Goal: Information Seeking & Learning: Learn about a topic

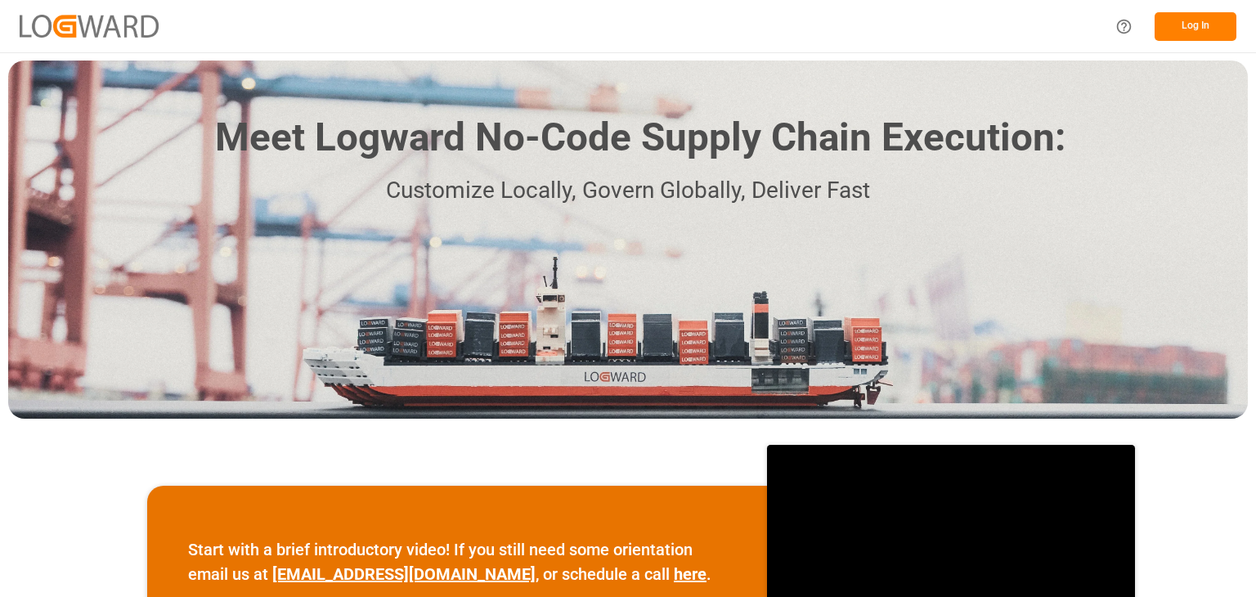
click at [1180, 22] on button "Log In" at bounding box center [1195, 26] width 82 height 29
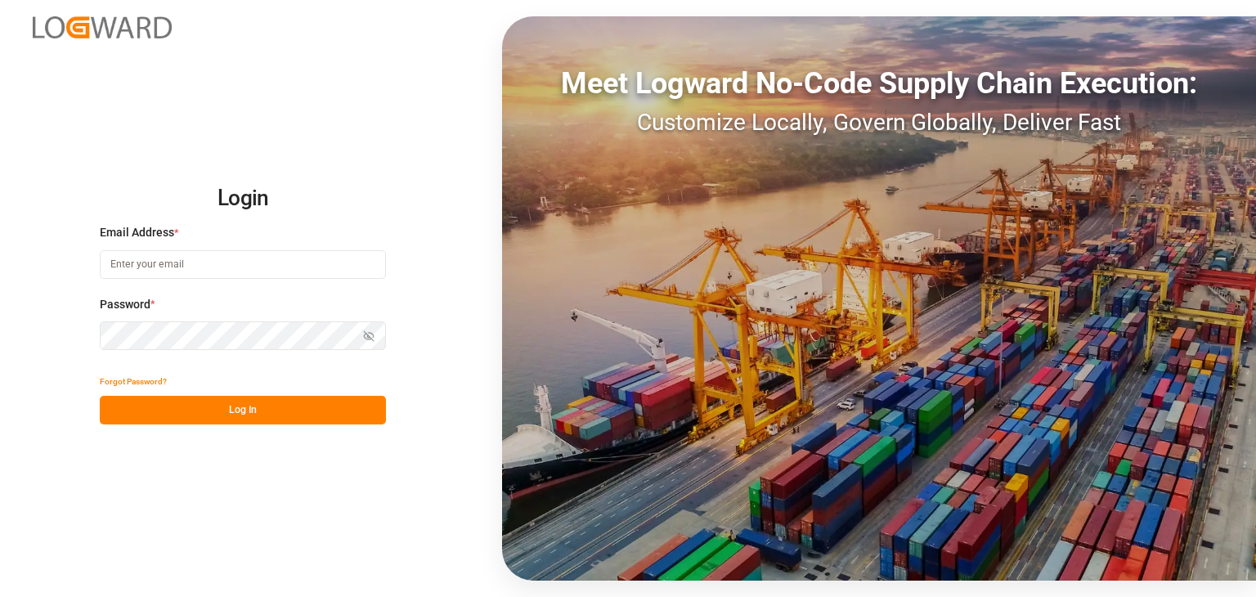
click at [284, 269] on input at bounding box center [243, 264] width 286 height 29
type input "kevin.feuser@shiftx.eu"
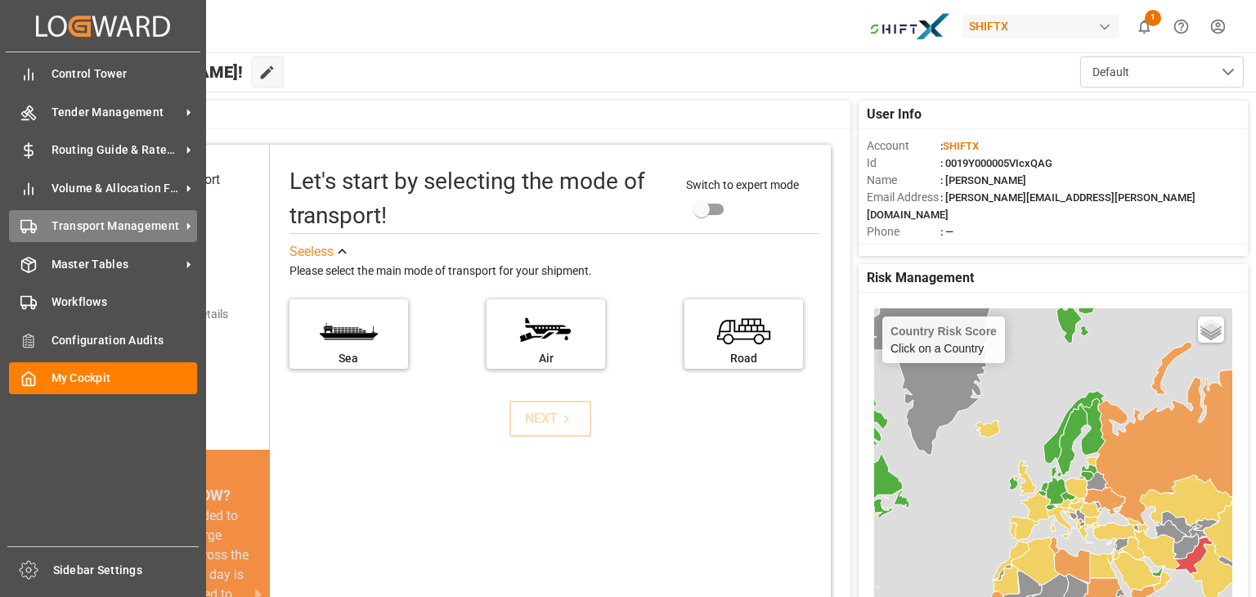
click at [57, 232] on span "Transport Management" at bounding box center [115, 225] width 129 height 17
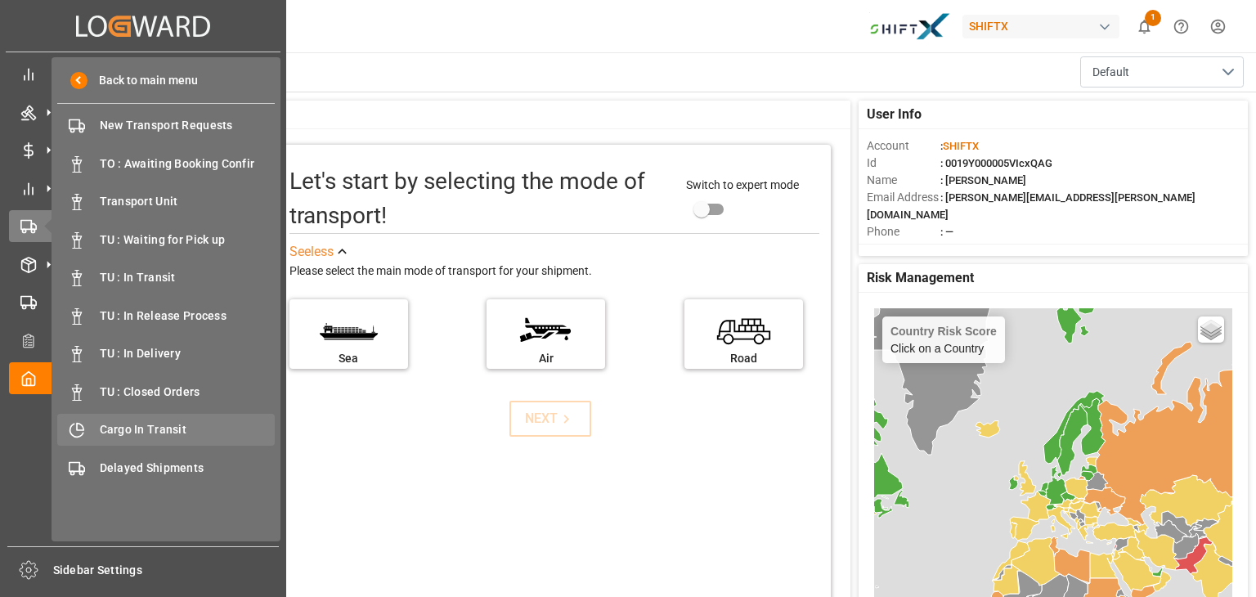
click at [135, 436] on span "Cargo In Transit" at bounding box center [188, 429] width 176 height 17
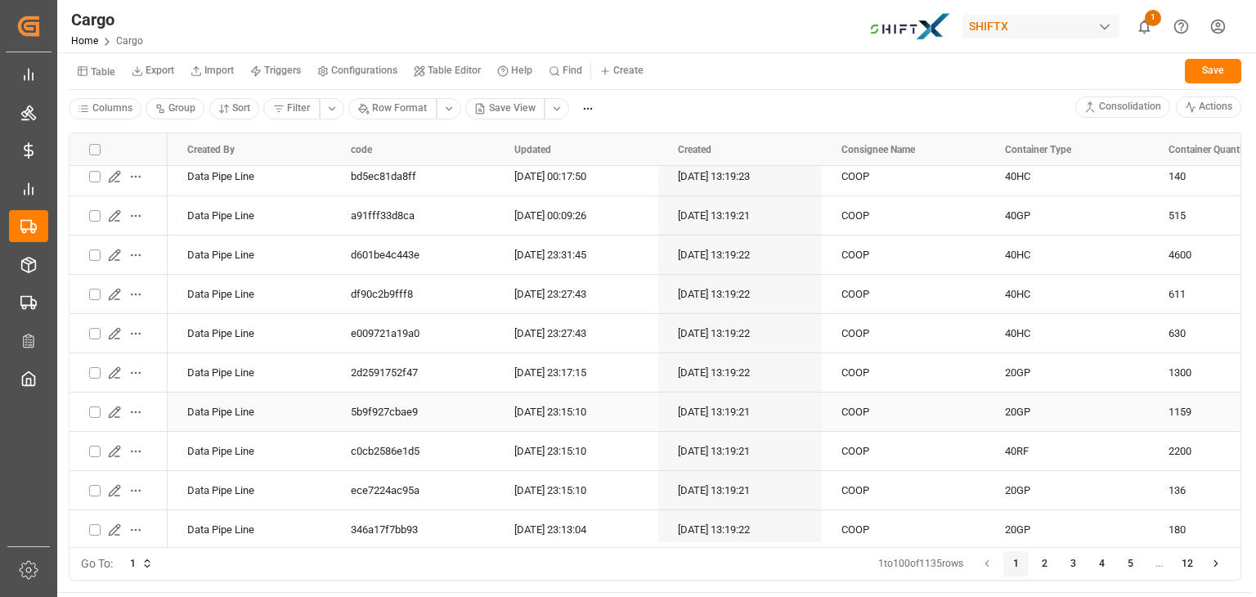
scroll to position [512, 0]
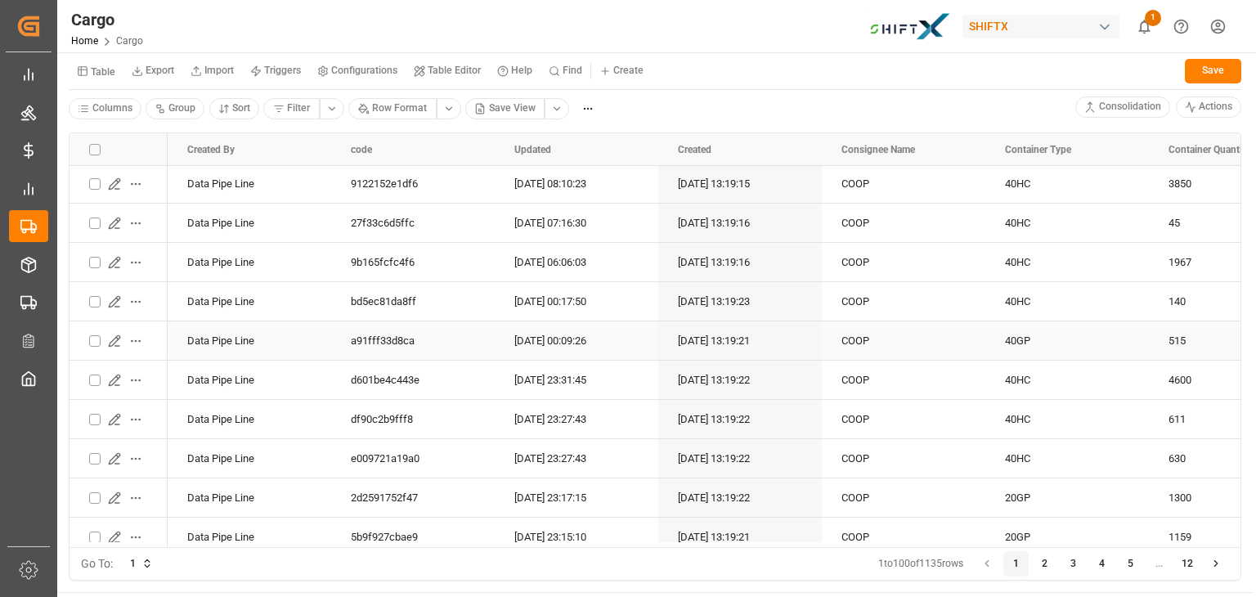
click at [110, 330] on button "Press SPACE to select this row." at bounding box center [114, 340] width 21 height 21
click at [110, 338] on icon "Press SPACE to select this row." at bounding box center [114, 340] width 13 height 13
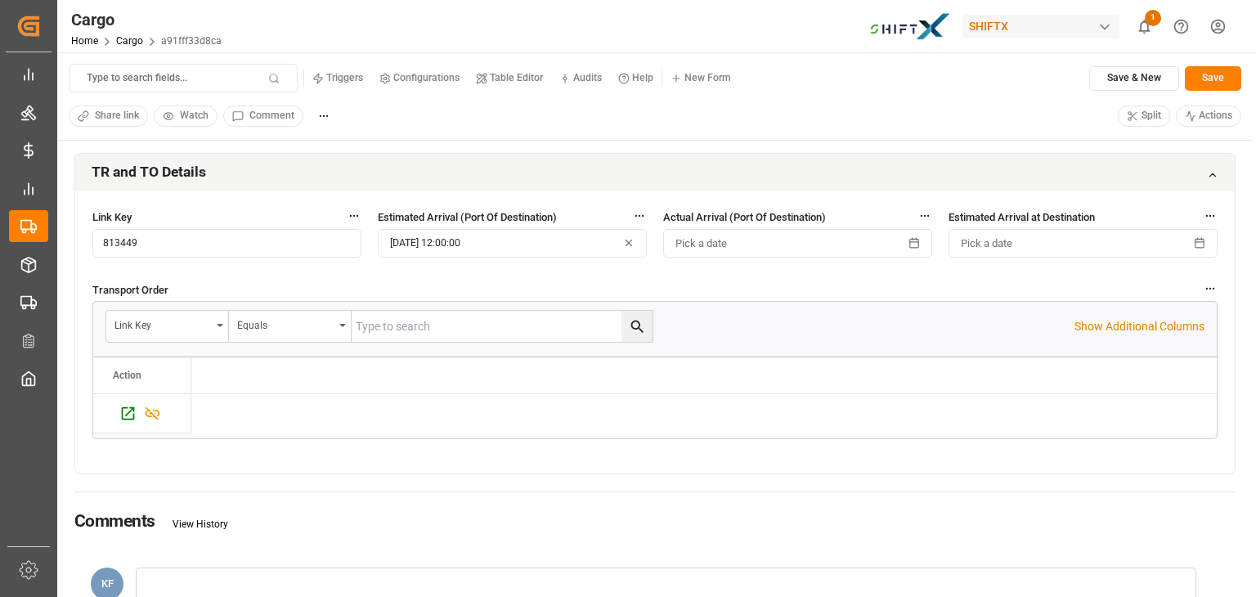
scroll to position [365, 0]
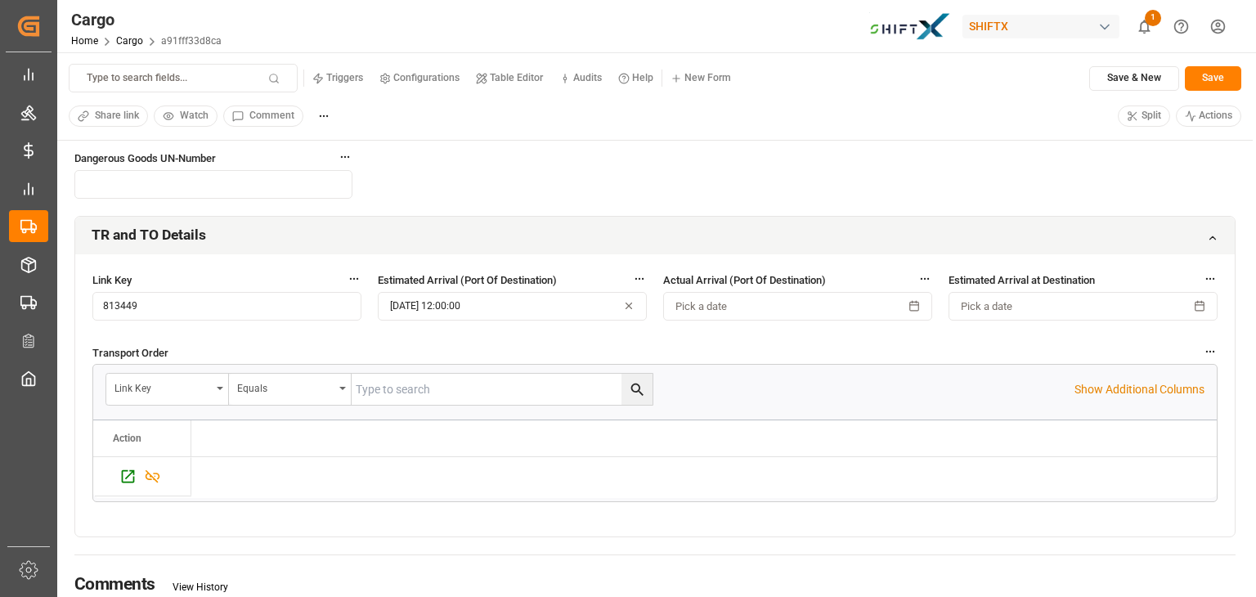
click at [1207, 240] on icon at bounding box center [1211, 237] width 11 height 11
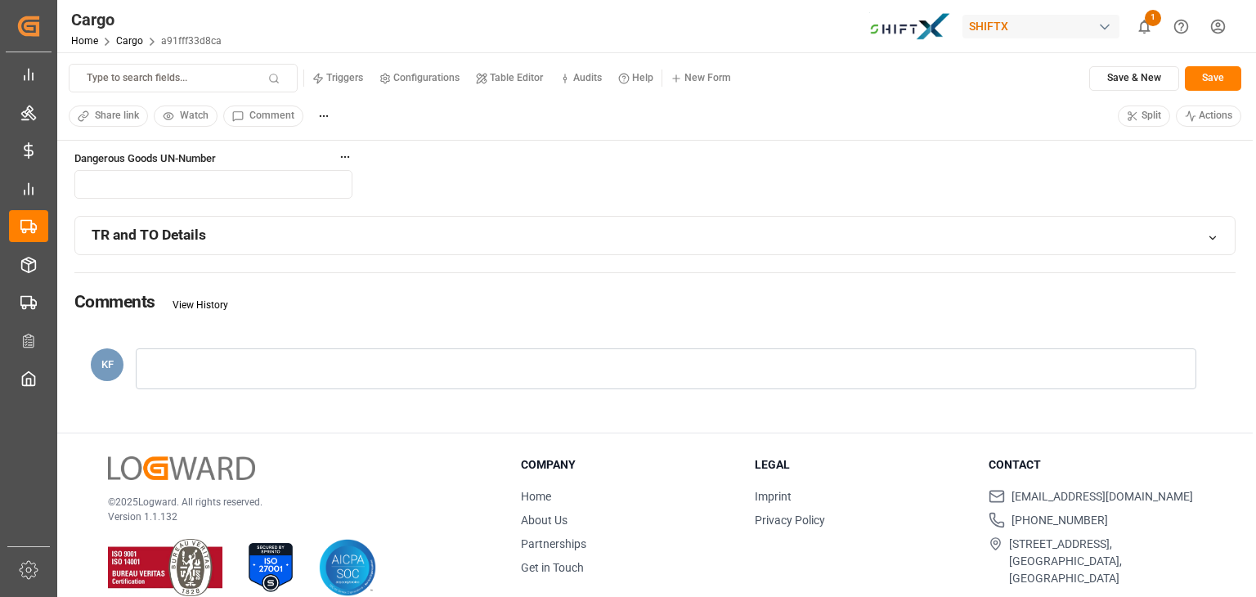
click at [1216, 239] on icon at bounding box center [1211, 237] width 11 height 11
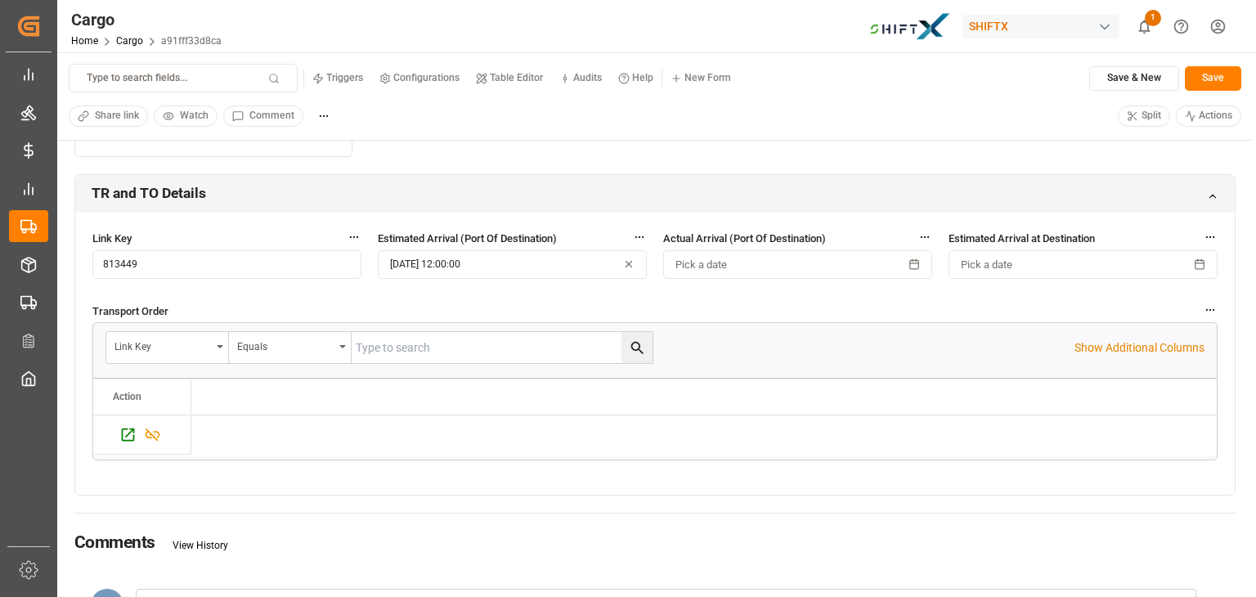
scroll to position [408, 0]
click at [120, 433] on icon "Press SPACE to select this row." at bounding box center [127, 433] width 17 height 17
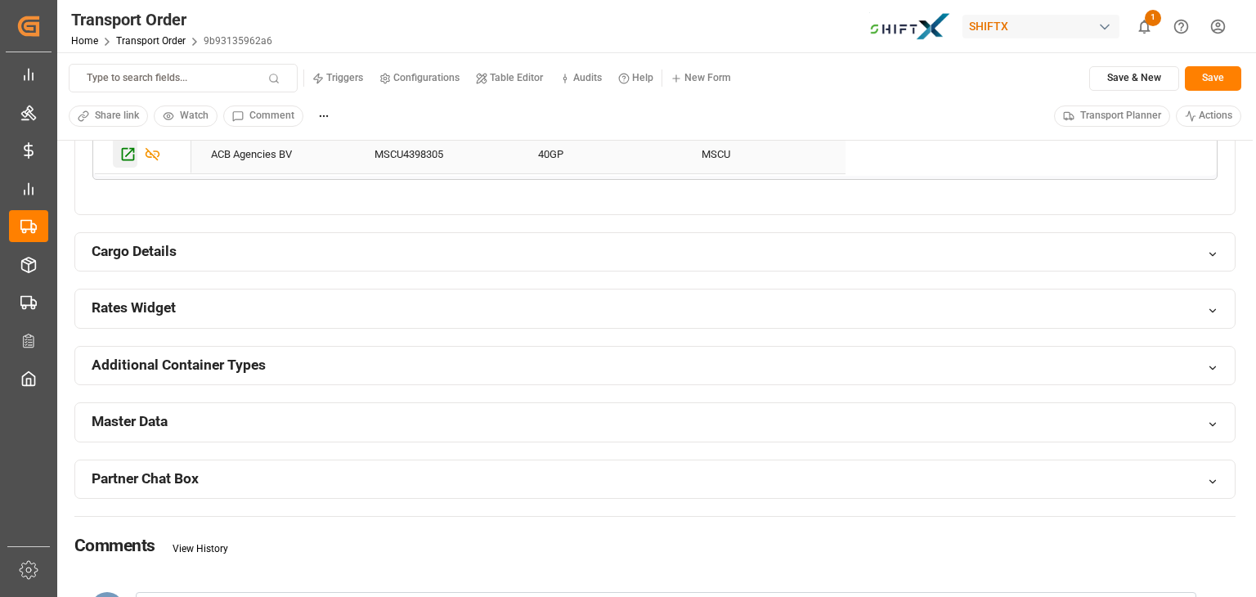
scroll to position [1076, 0]
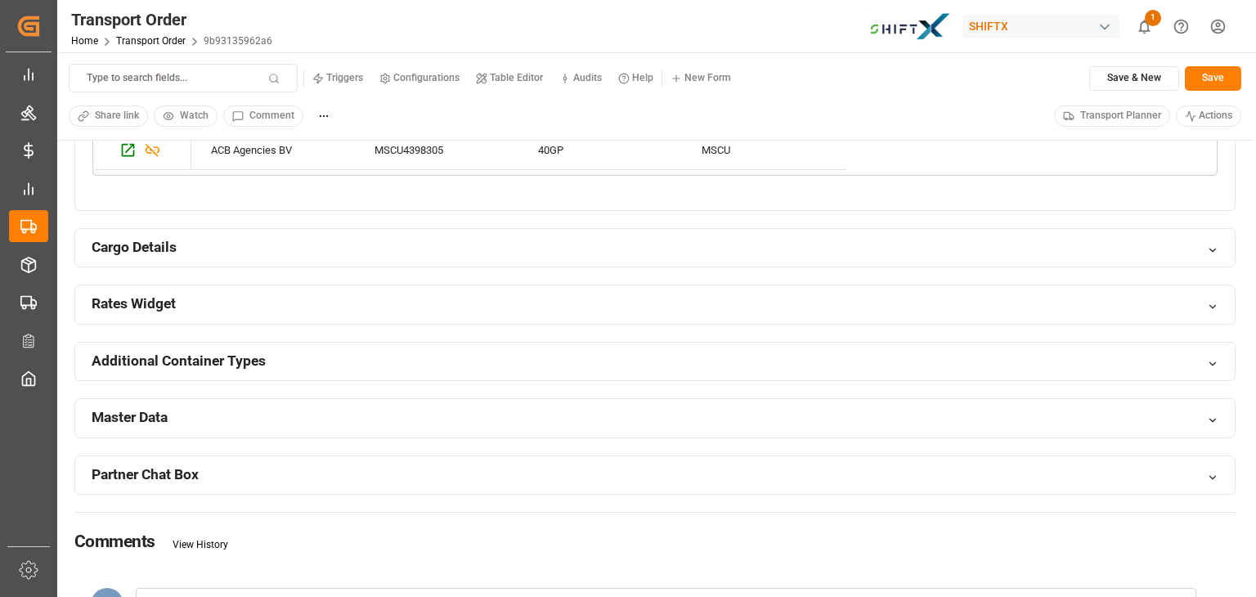
click at [422, 83] on small "Configurations" at bounding box center [426, 78] width 66 height 10
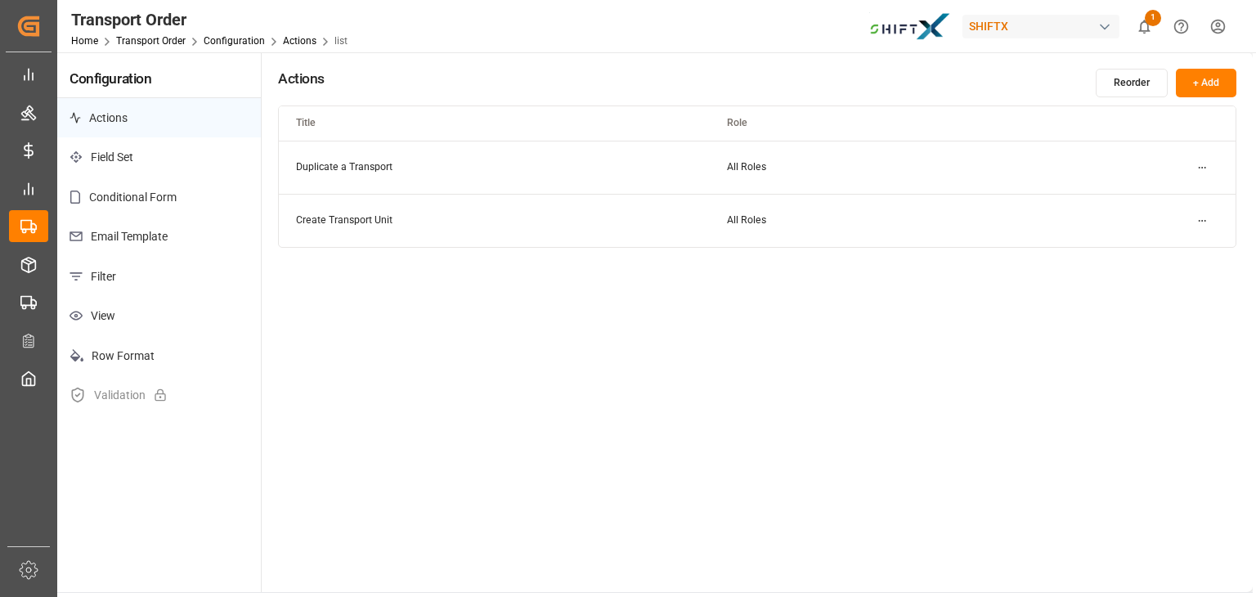
click at [118, 162] on p "Field Set" at bounding box center [159, 157] width 204 height 40
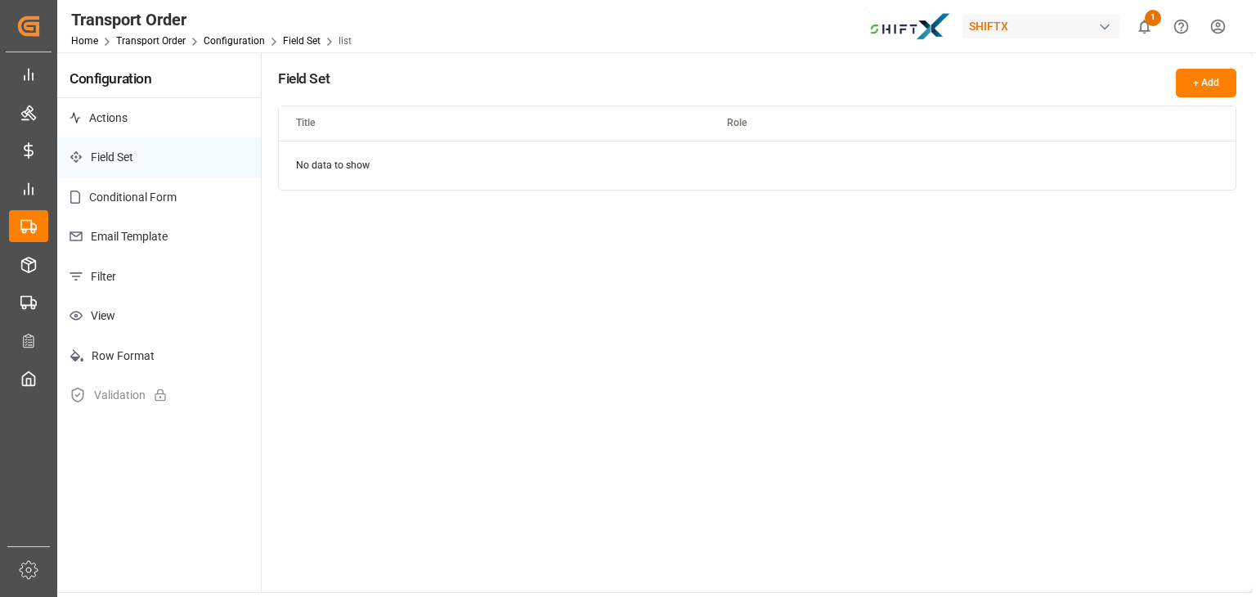
click at [114, 347] on p "Row Format" at bounding box center [159, 356] width 204 height 40
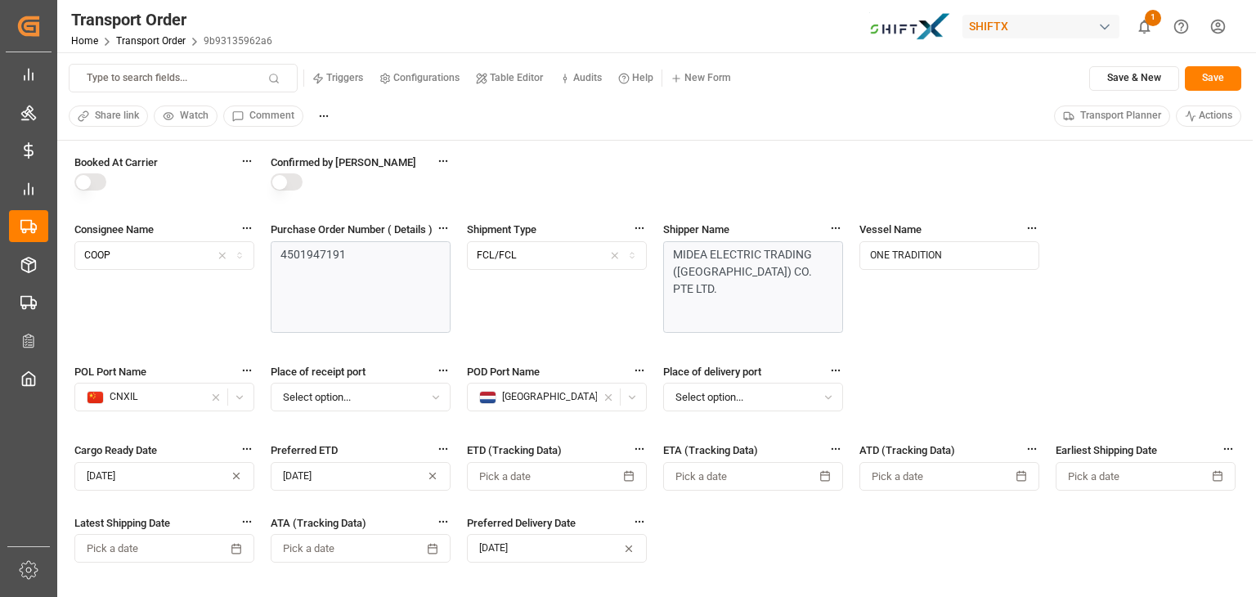
click at [516, 86] on button "Table Editor" at bounding box center [509, 78] width 83 height 25
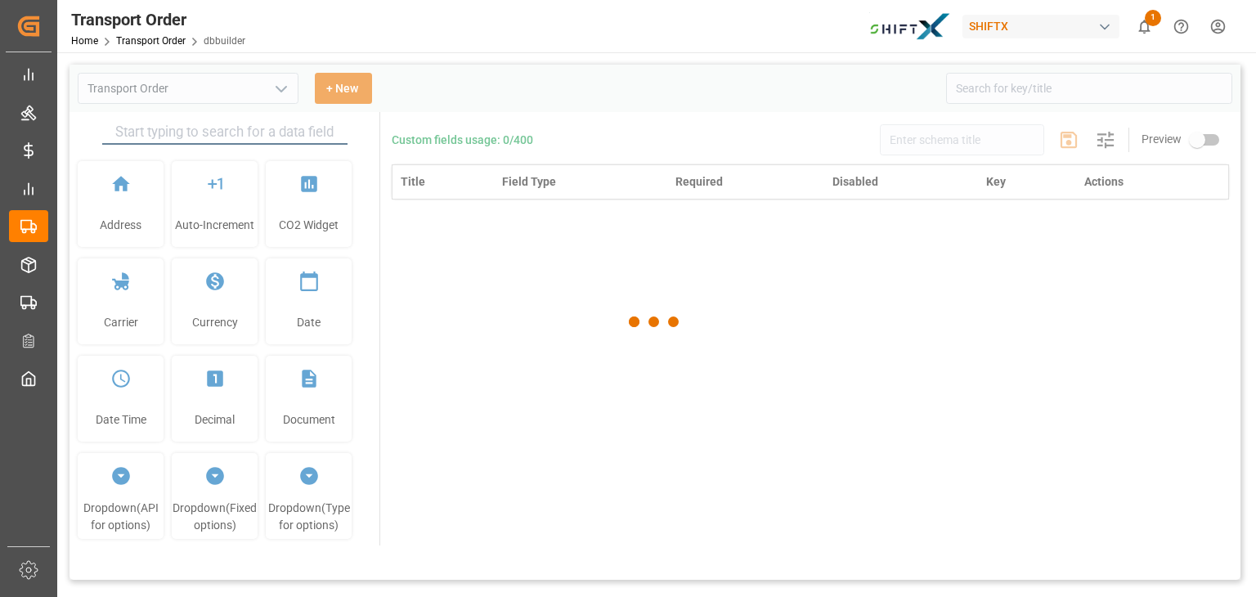
type input "Transport Order"
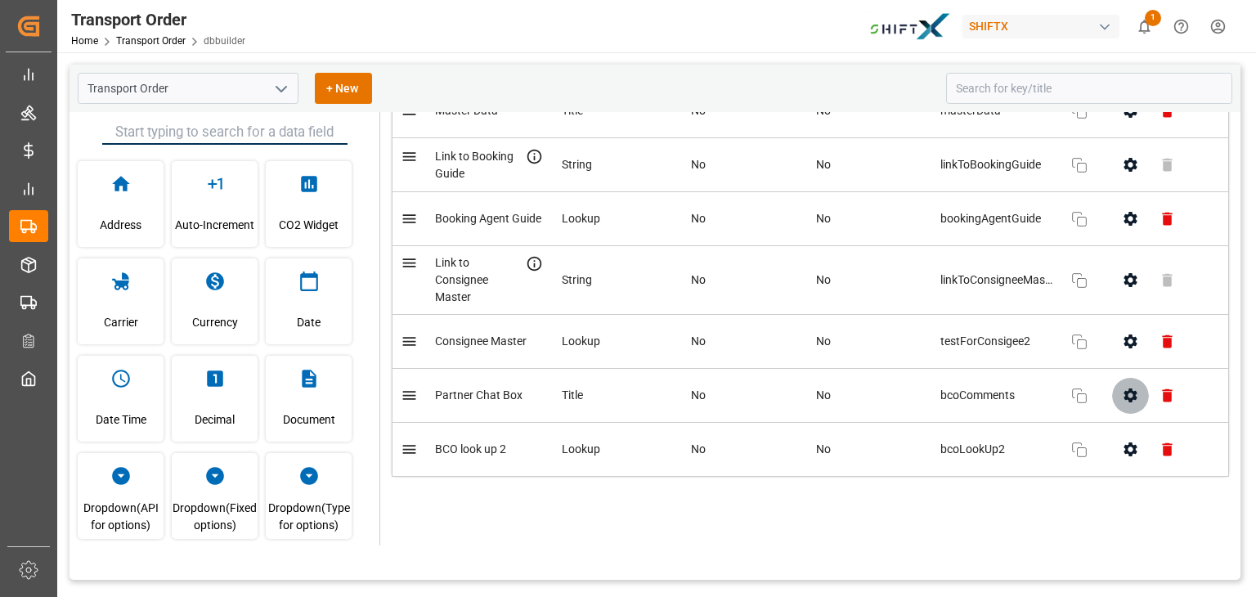
click at [1130, 402] on button "button" at bounding box center [1130, 395] width 37 height 37
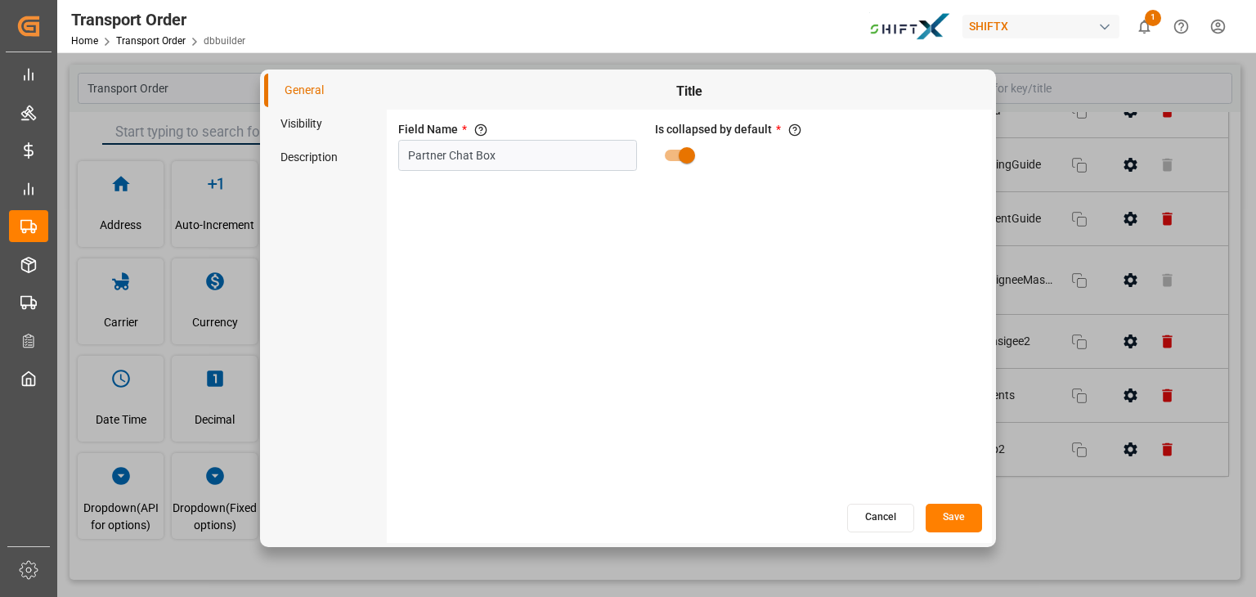
click at [278, 126] on li "Visibility" at bounding box center [325, 124] width 123 height 34
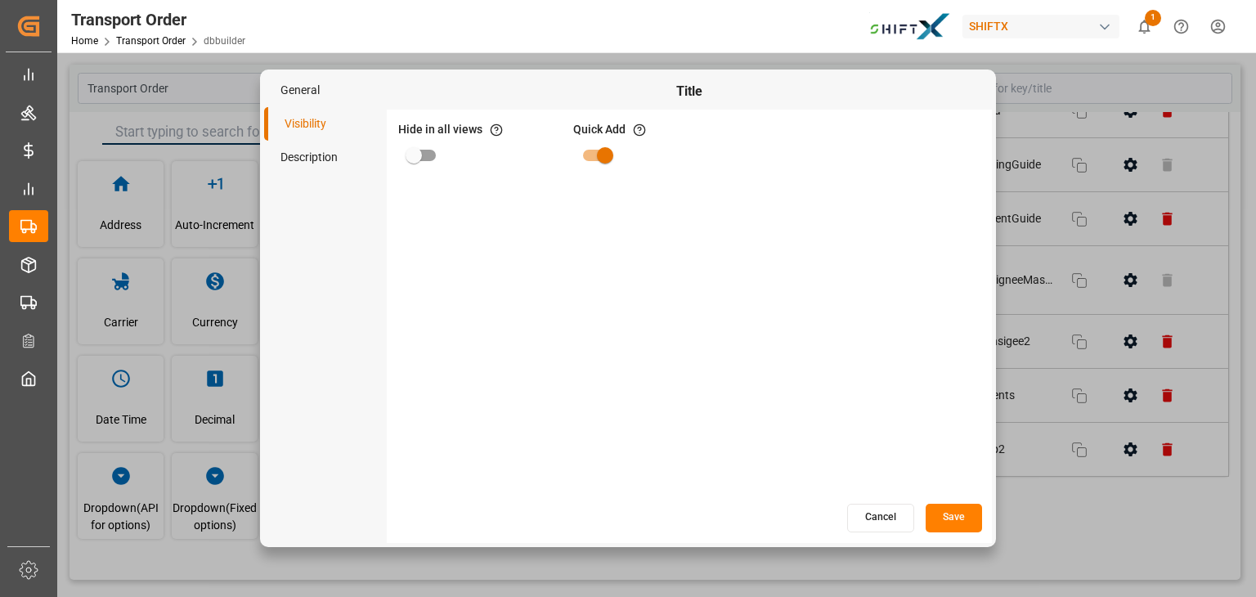
click at [873, 525] on button "Cancel" at bounding box center [880, 518] width 67 height 29
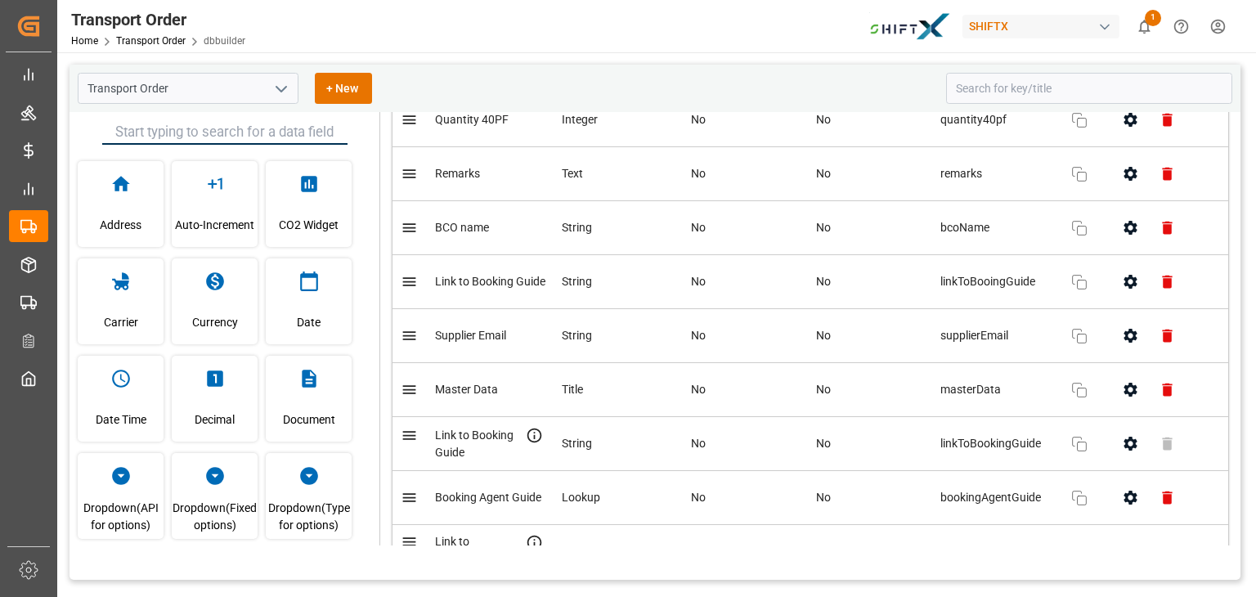
scroll to position [6081, 0]
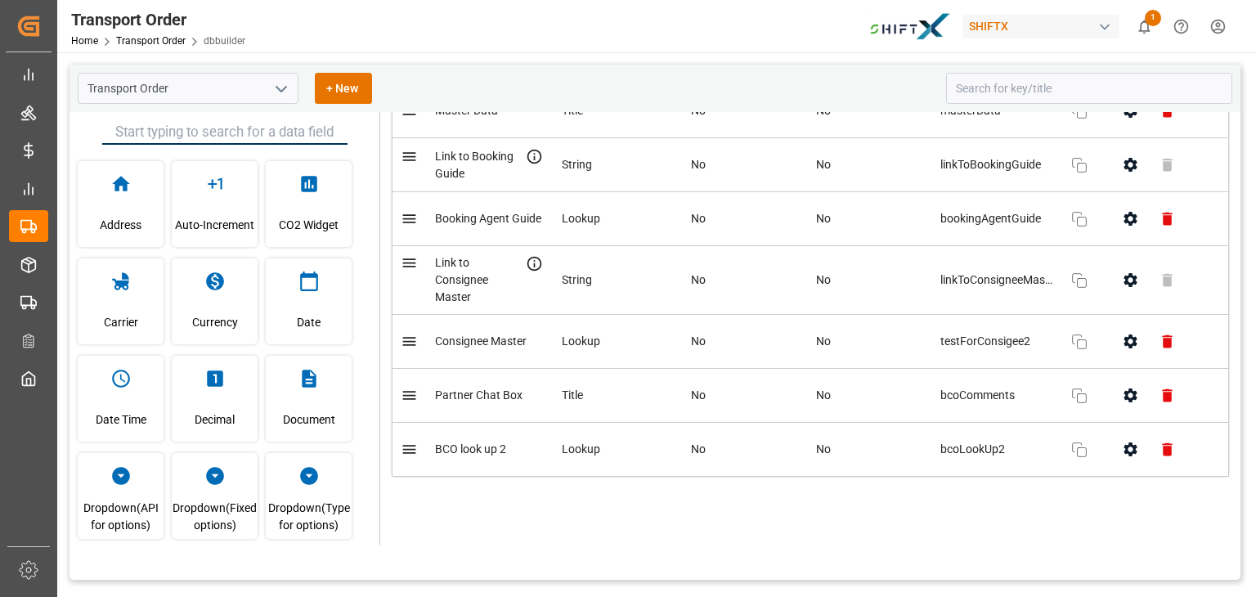
click at [1121, 450] on icon "button" at bounding box center [1129, 449] width 17 height 17
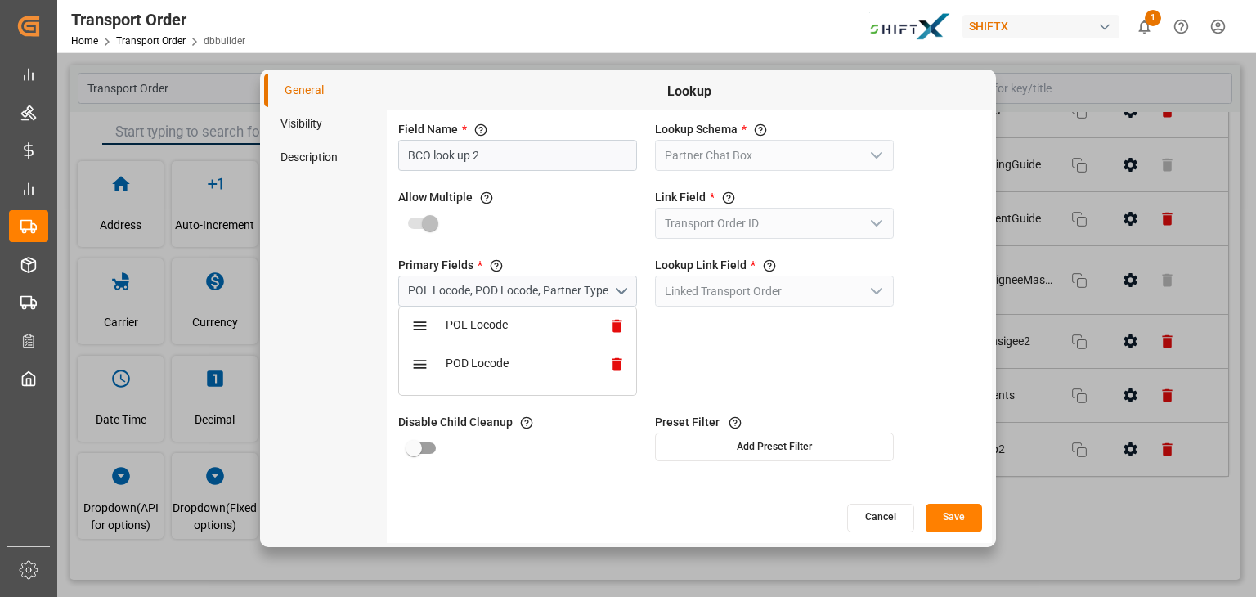
drag, startPoint x: 637, startPoint y: 338, endPoint x: 634, endPoint y: 378, distance: 40.1
click at [634, 378] on div "Primary Fields * Multiselect fields of lookup schema of which you want to bring…" at bounding box center [517, 326] width 245 height 146
click at [880, 518] on button "Cancel" at bounding box center [880, 518] width 67 height 29
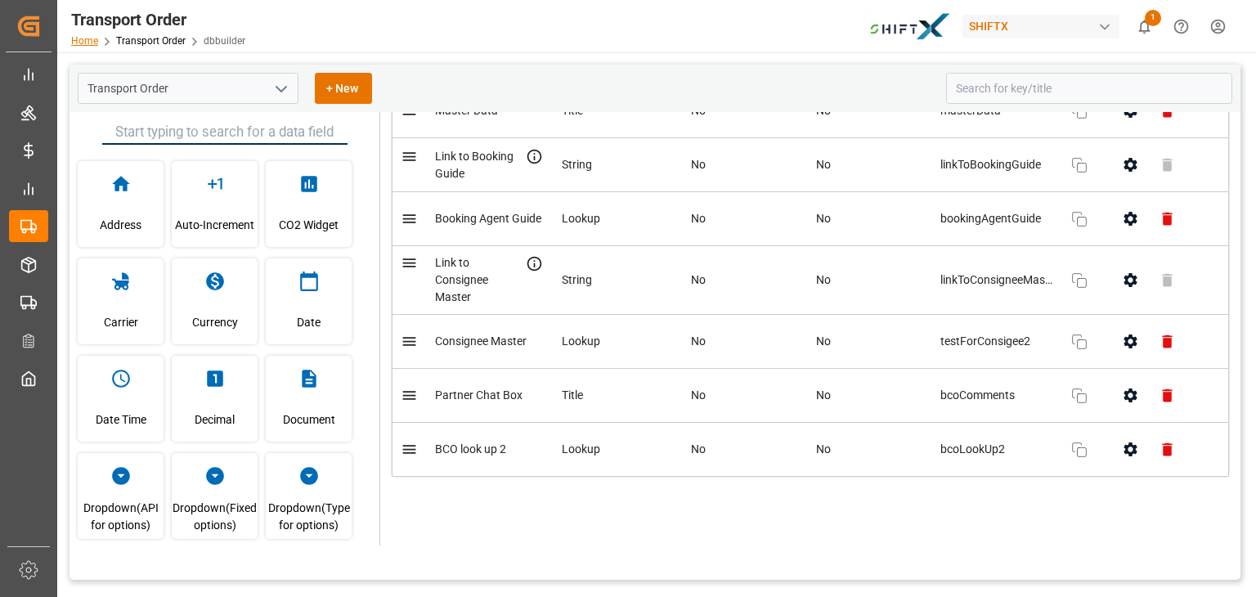
click at [72, 35] on link "Home" at bounding box center [84, 40] width 27 height 11
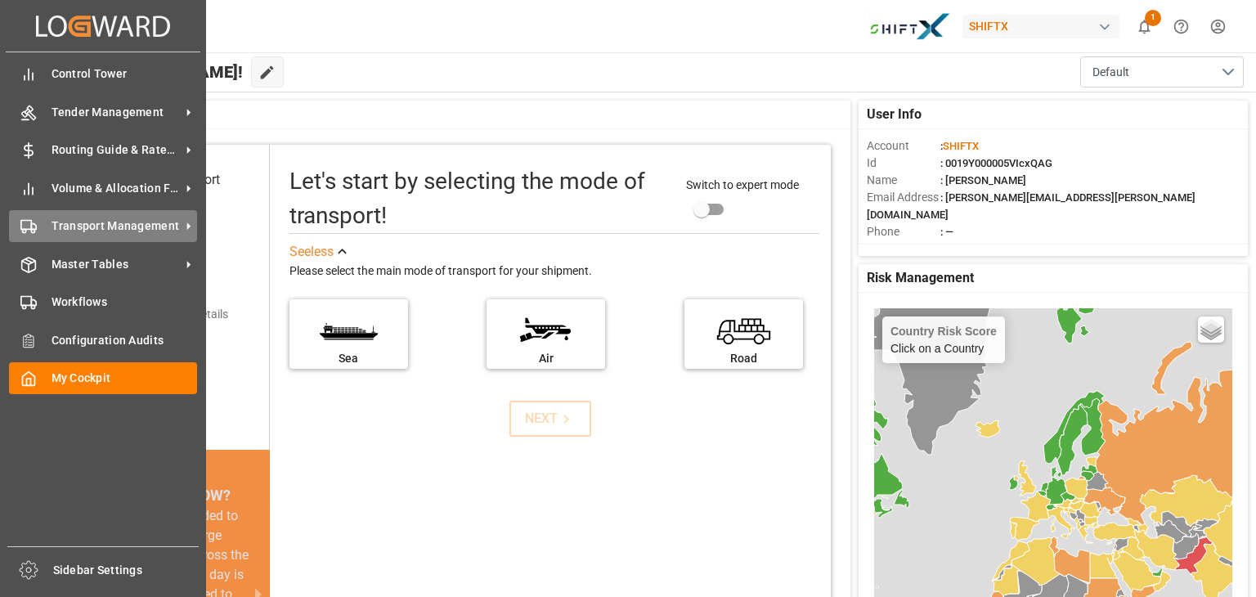
click at [83, 239] on div "Transport Management Transport Management" at bounding box center [103, 226] width 188 height 32
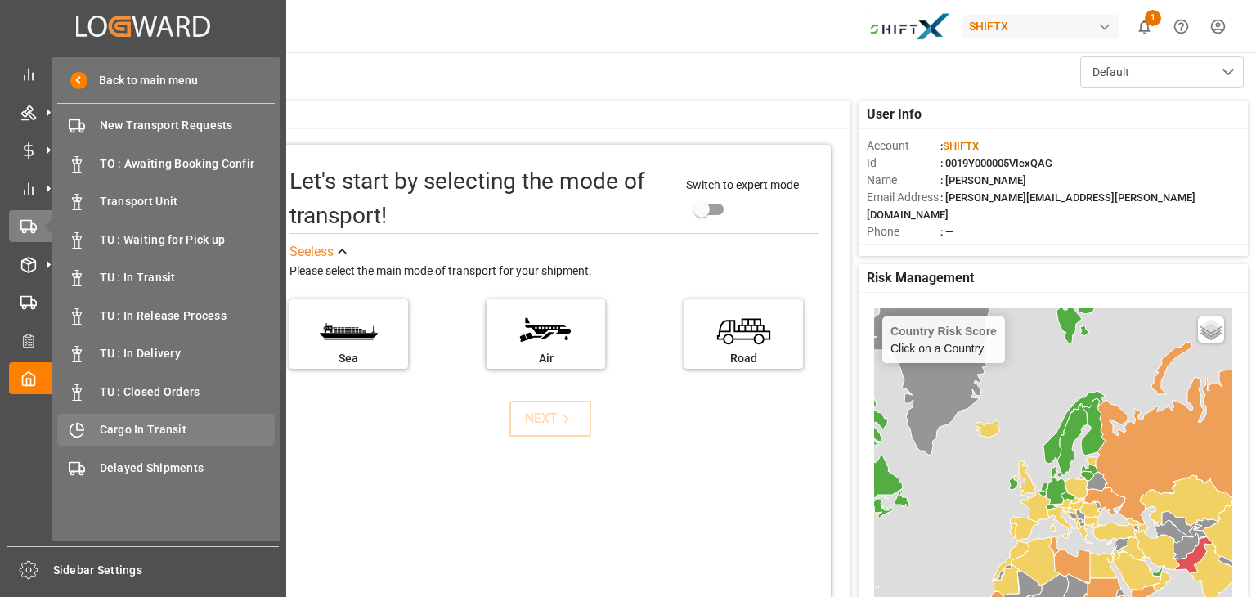
click at [143, 423] on span "Cargo In Transit" at bounding box center [188, 429] width 176 height 17
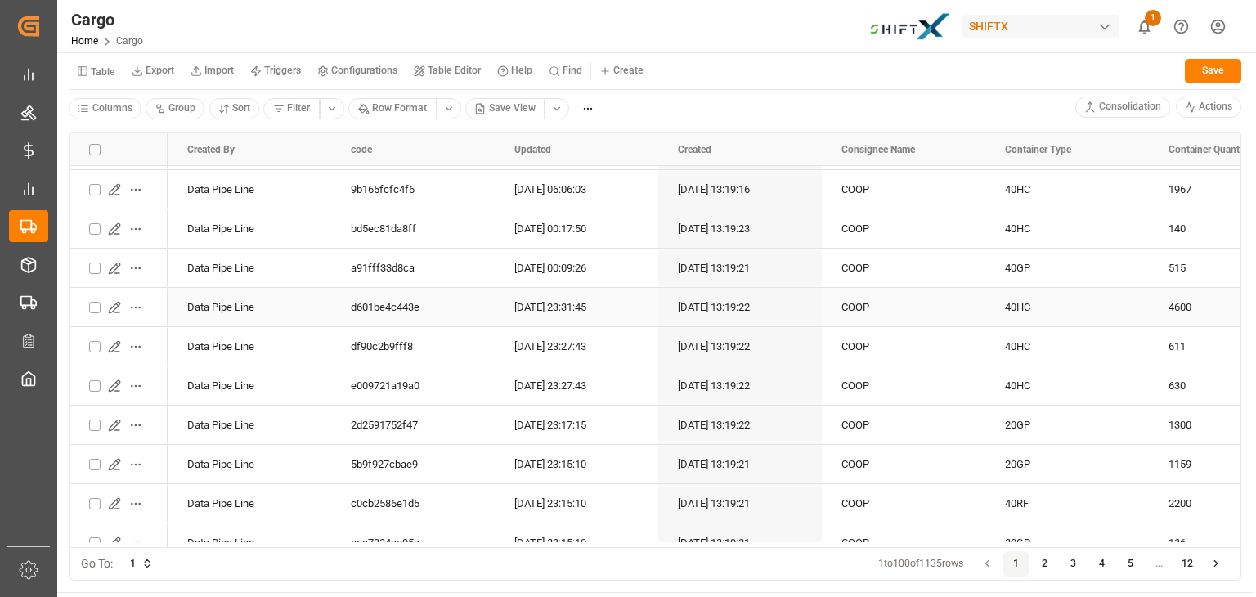
scroll to position [585, 0]
click at [115, 268] on icon "Press SPACE to select this row." at bounding box center [114, 267] width 13 height 13
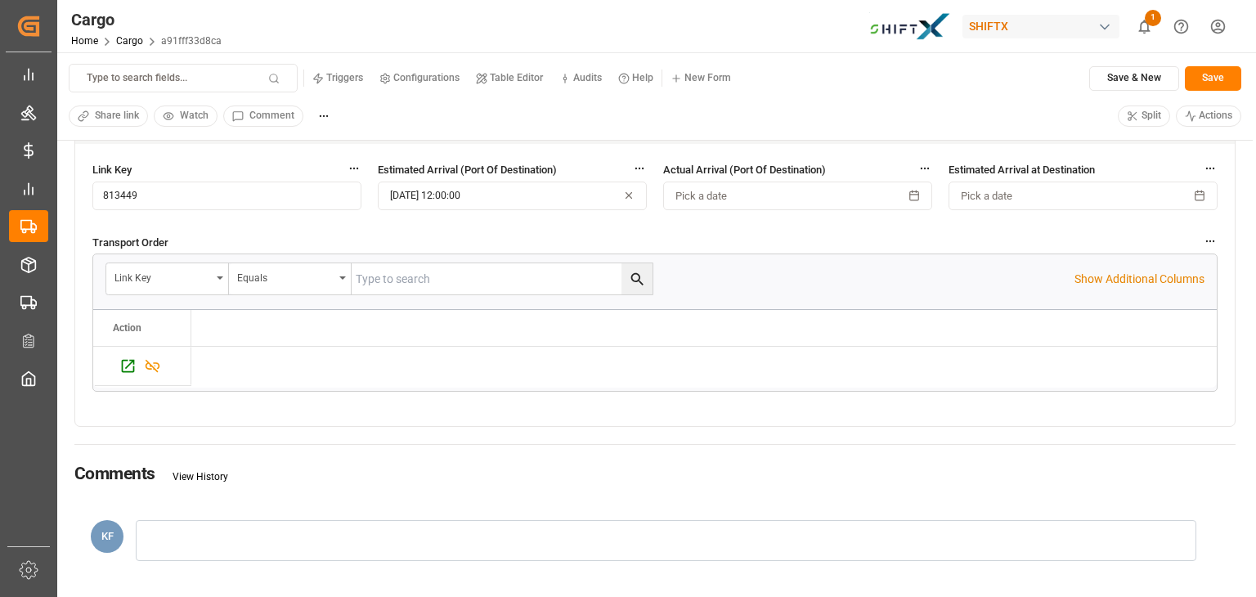
scroll to position [378, 0]
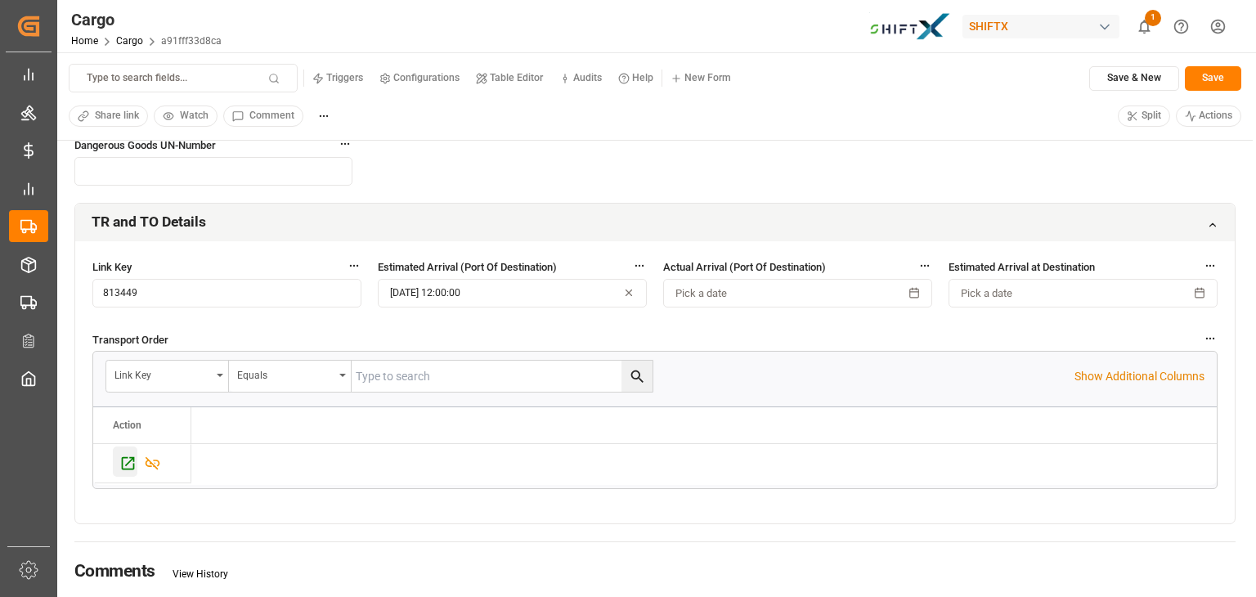
click at [123, 465] on icon "Press SPACE to select this row." at bounding box center [127, 462] width 17 height 17
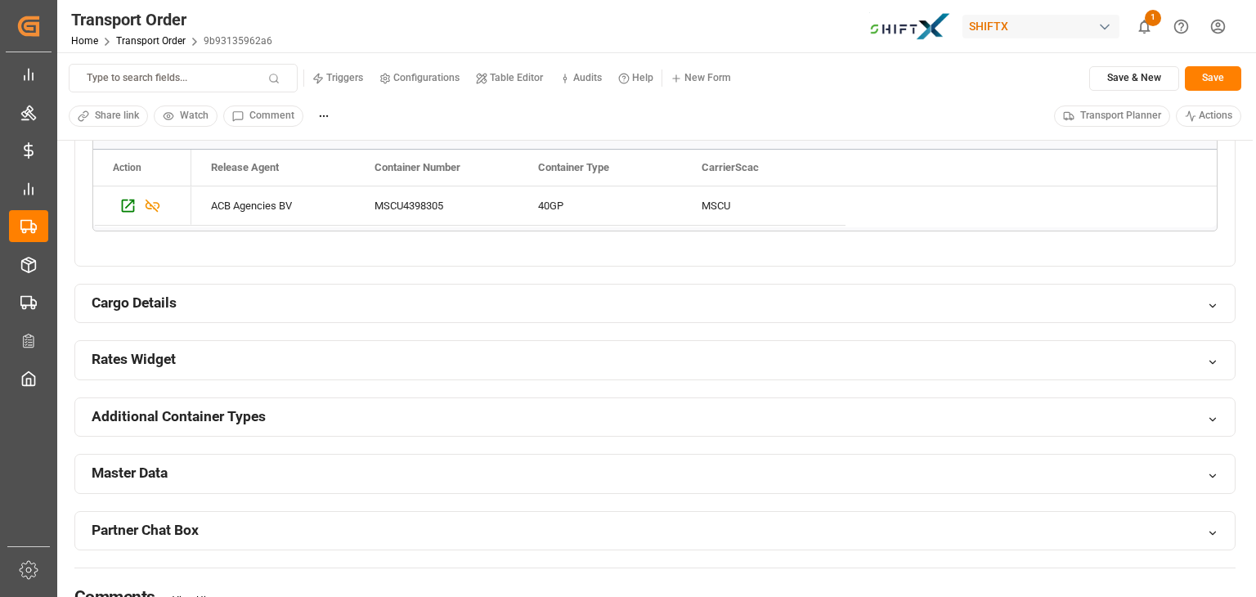
scroll to position [1023, 0]
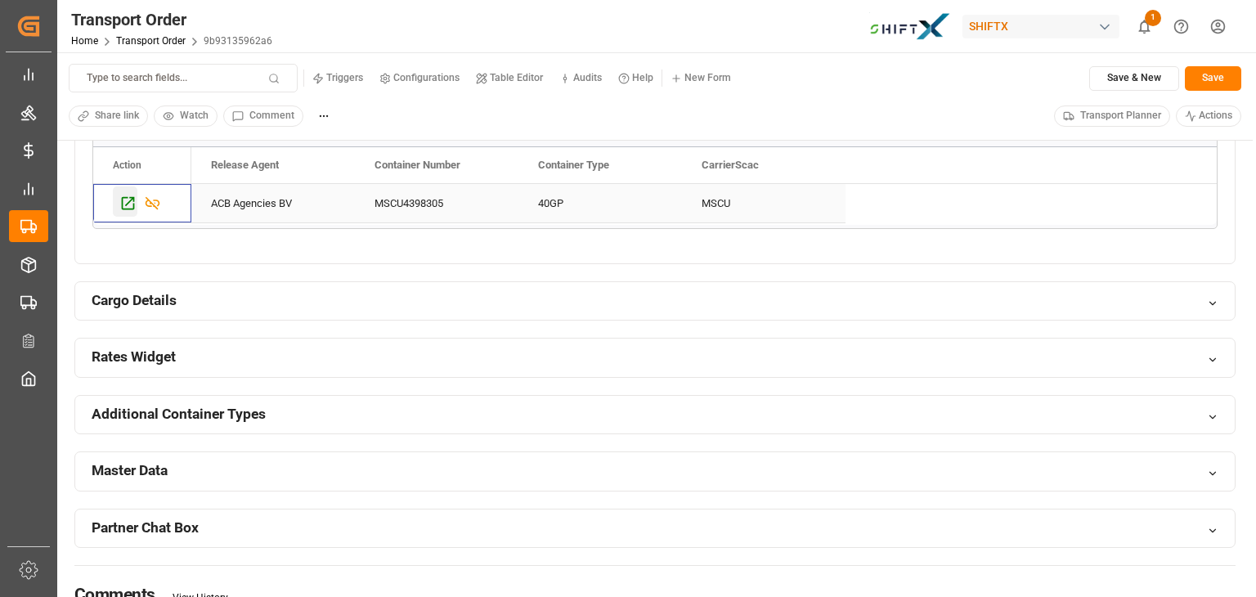
click at [128, 199] on icon "Press SPACE to select this row." at bounding box center [127, 203] width 17 height 17
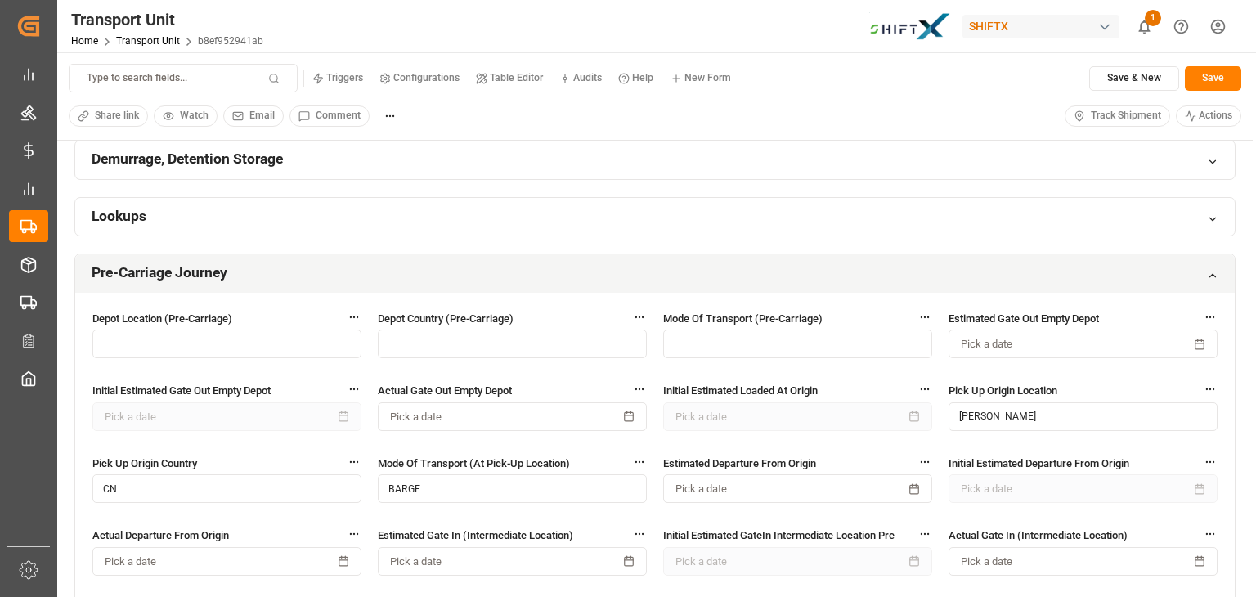
scroll to position [863, 0]
click at [1219, 262] on div "Pre-Carriage Journey" at bounding box center [654, 272] width 1159 height 38
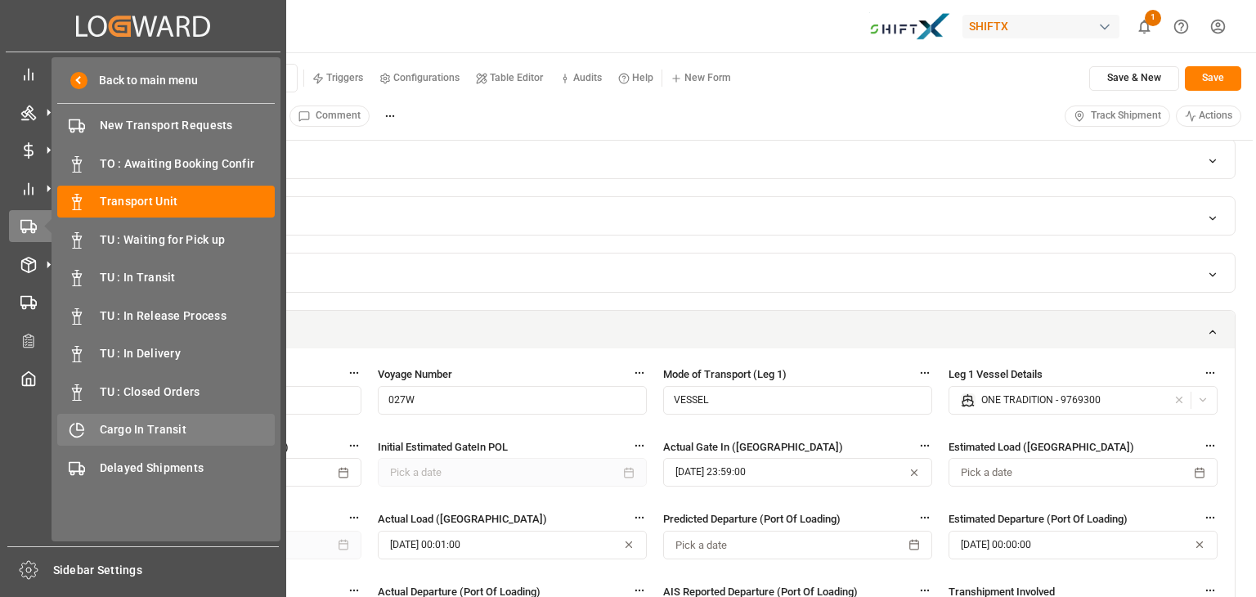
click at [128, 422] on span "Cargo In Transit" at bounding box center [188, 429] width 176 height 17
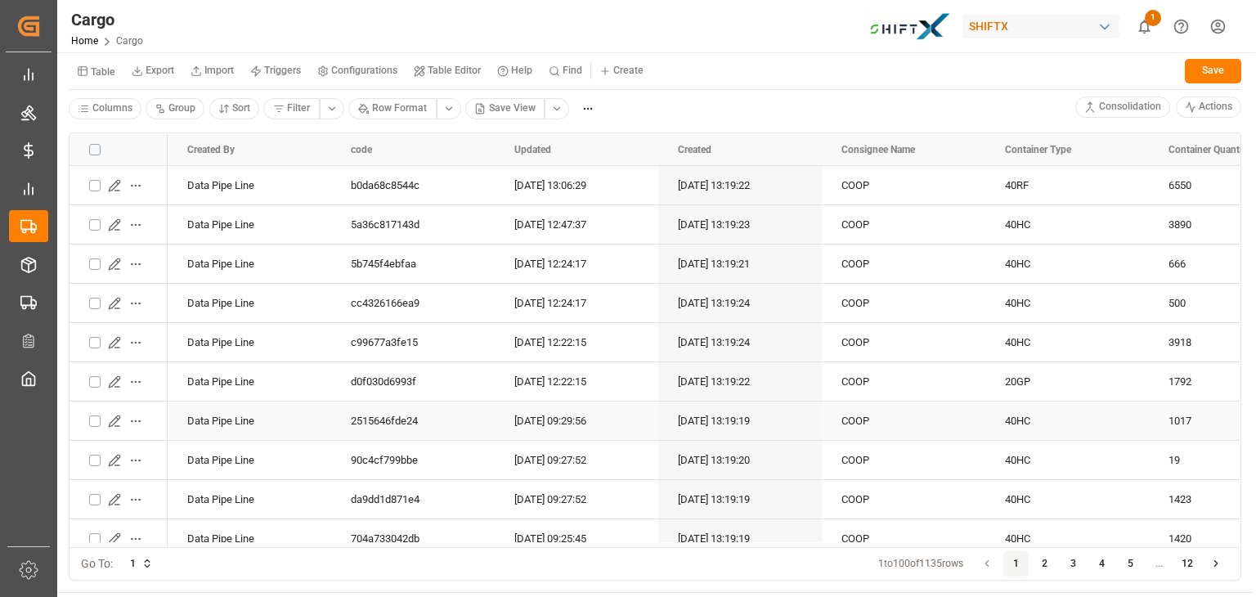
click at [118, 419] on icon "Press SPACE to select this row." at bounding box center [114, 420] width 13 height 13
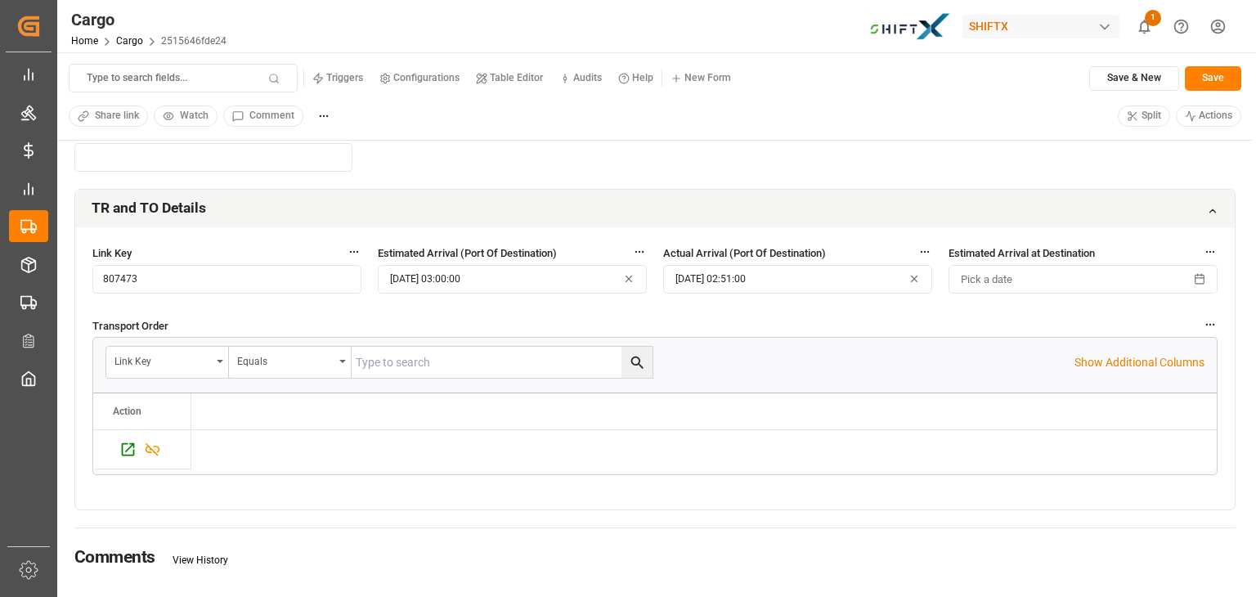
scroll to position [395, 0]
click at [128, 445] on icon "Press SPACE to select this row." at bounding box center [128, 447] width 13 height 13
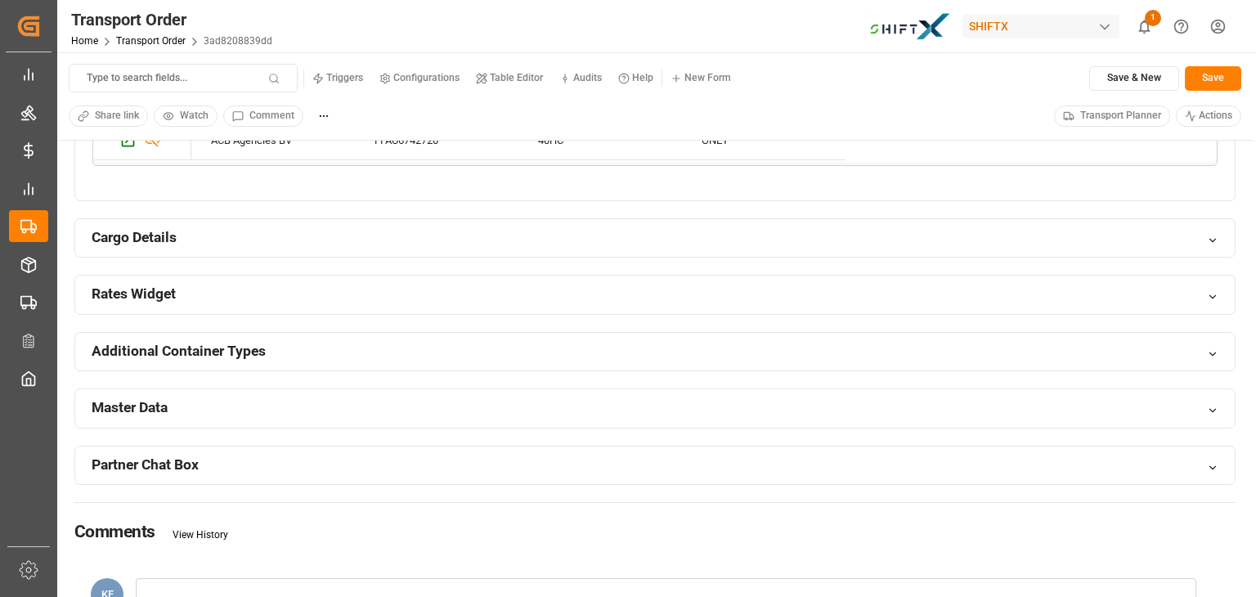
scroll to position [1079, 0]
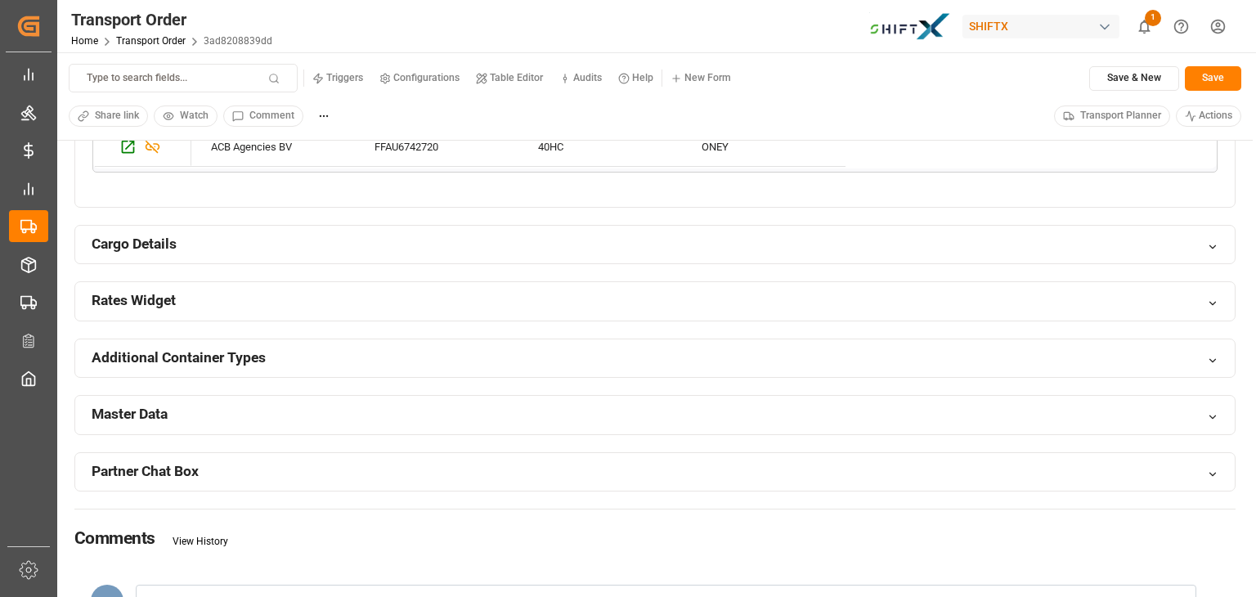
click at [445, 294] on div "Rates Widget" at bounding box center [654, 301] width 1159 height 38
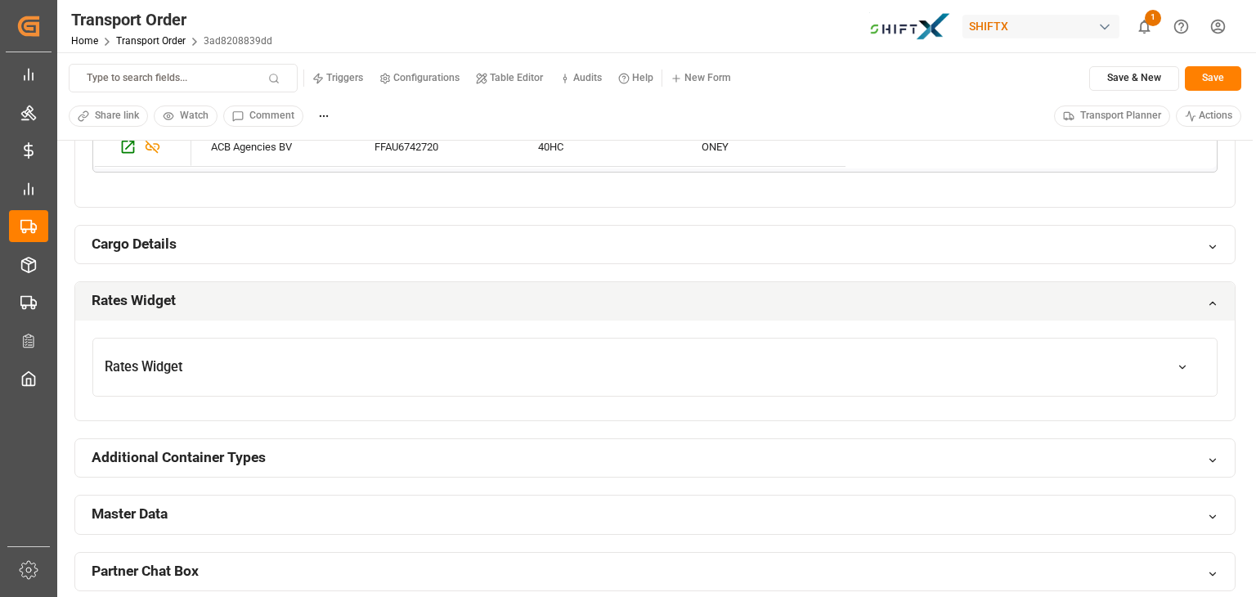
click at [476, 292] on div "Rates Widget" at bounding box center [654, 301] width 1159 height 38
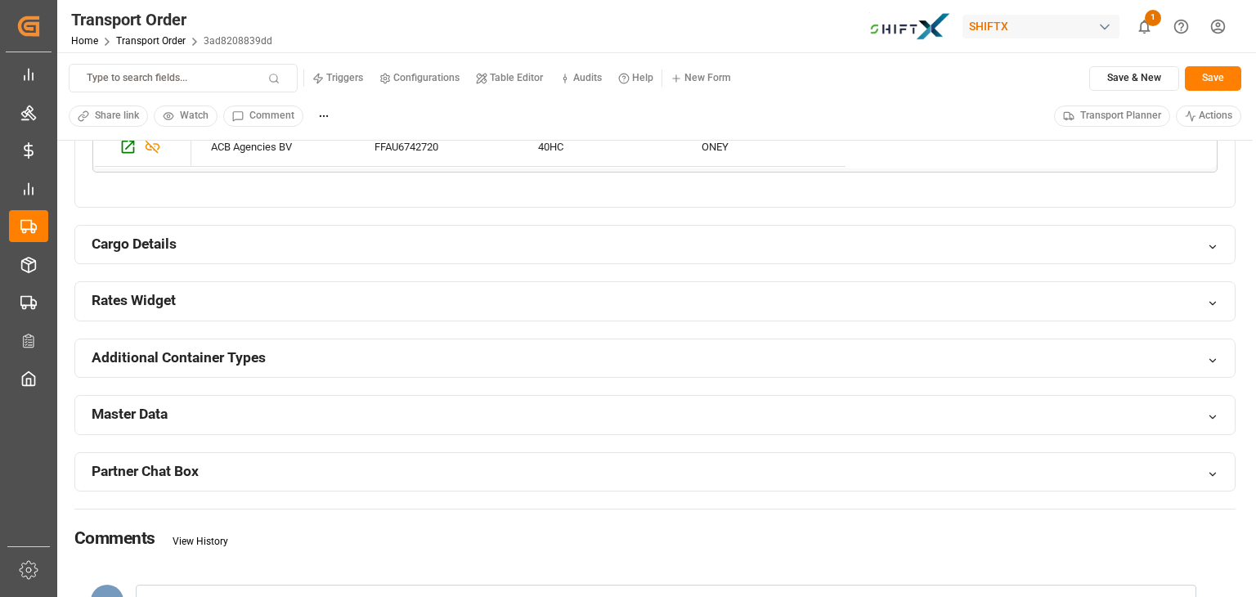
scroll to position [987, 0]
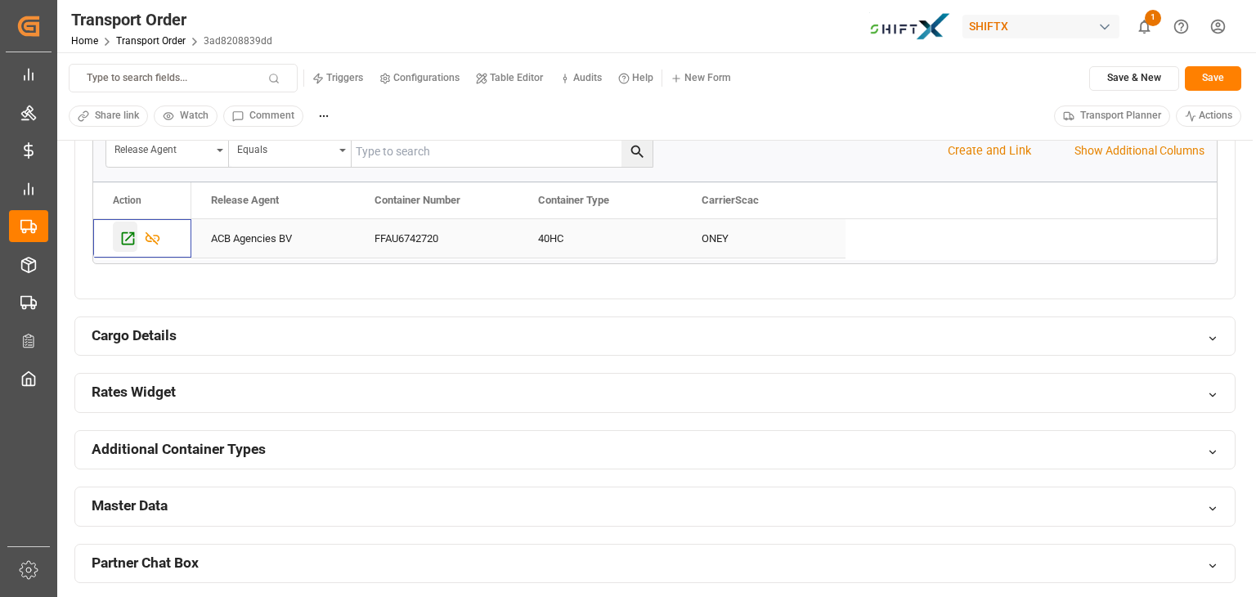
click at [130, 235] on icon "Press SPACE to select this row." at bounding box center [127, 238] width 17 height 17
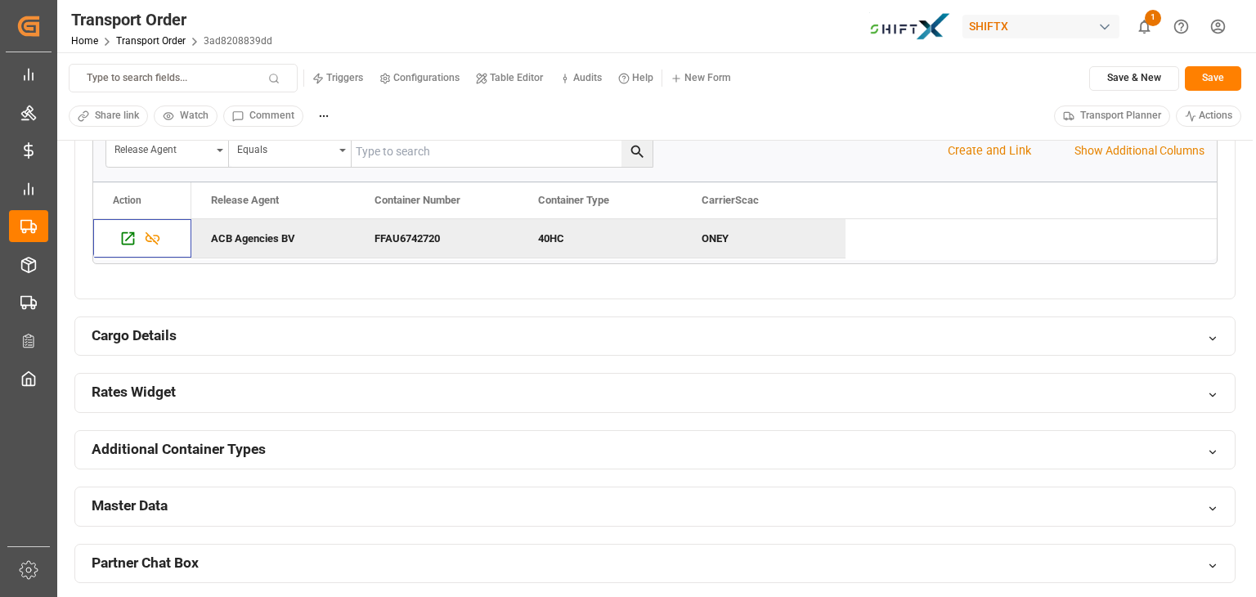
click at [1215, 328] on div "Cargo Details" at bounding box center [654, 336] width 1159 height 38
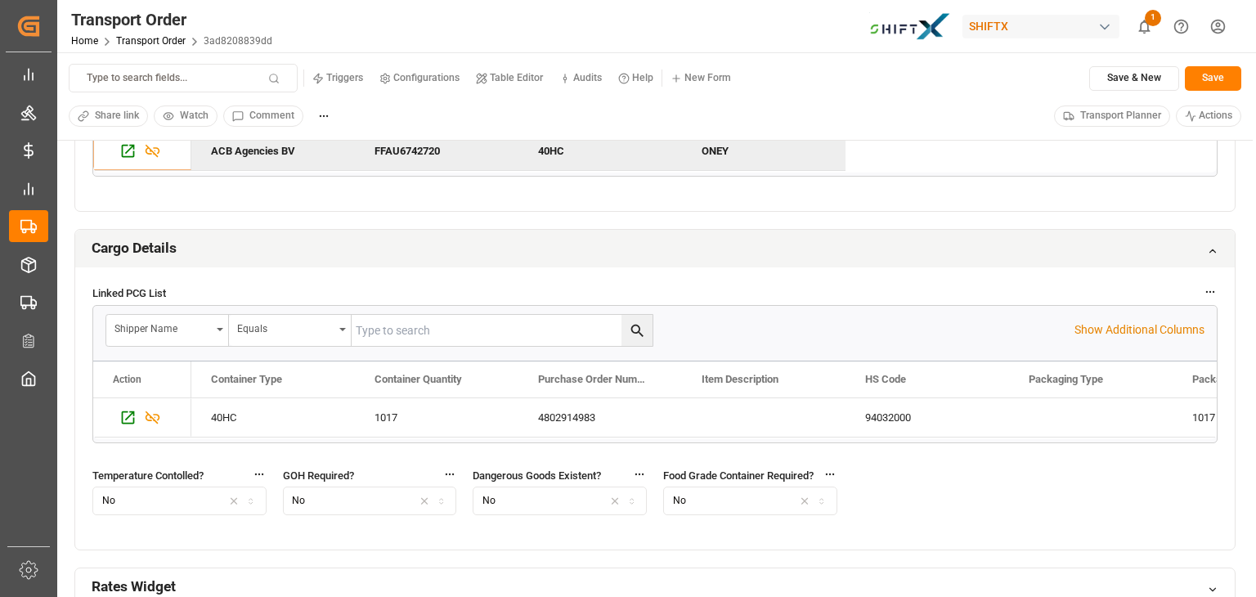
scroll to position [1076, 0]
click at [1215, 245] on icon at bounding box center [1211, 249] width 11 height 11
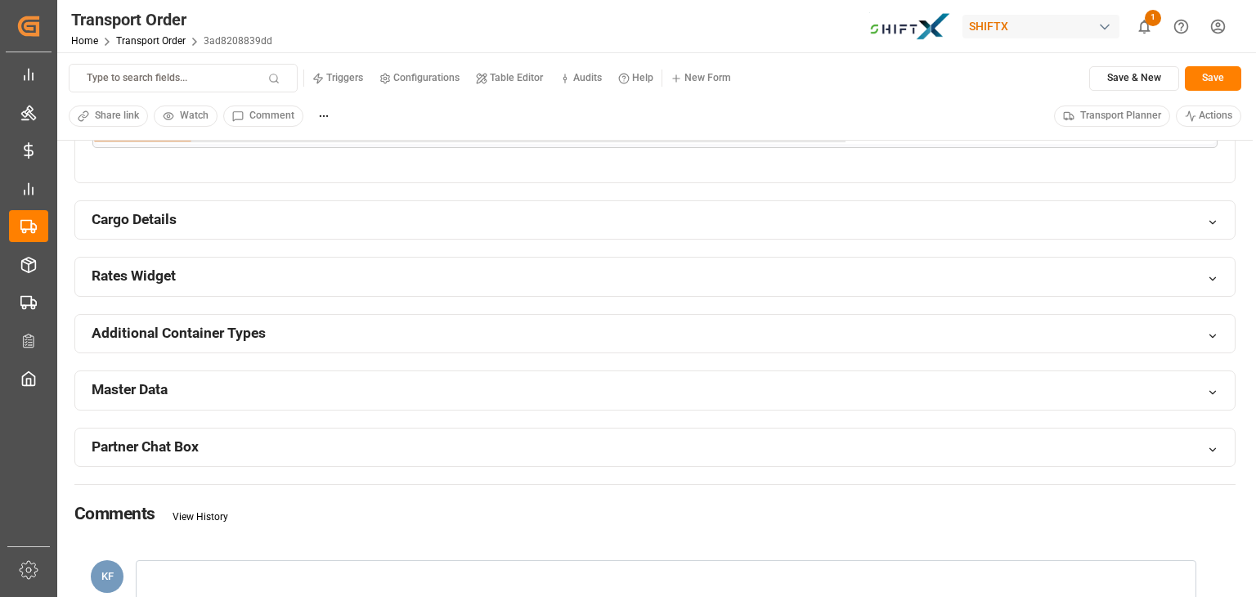
scroll to position [1102, 0]
click at [1197, 384] on div "Master Data" at bounding box center [654, 392] width 1159 height 38
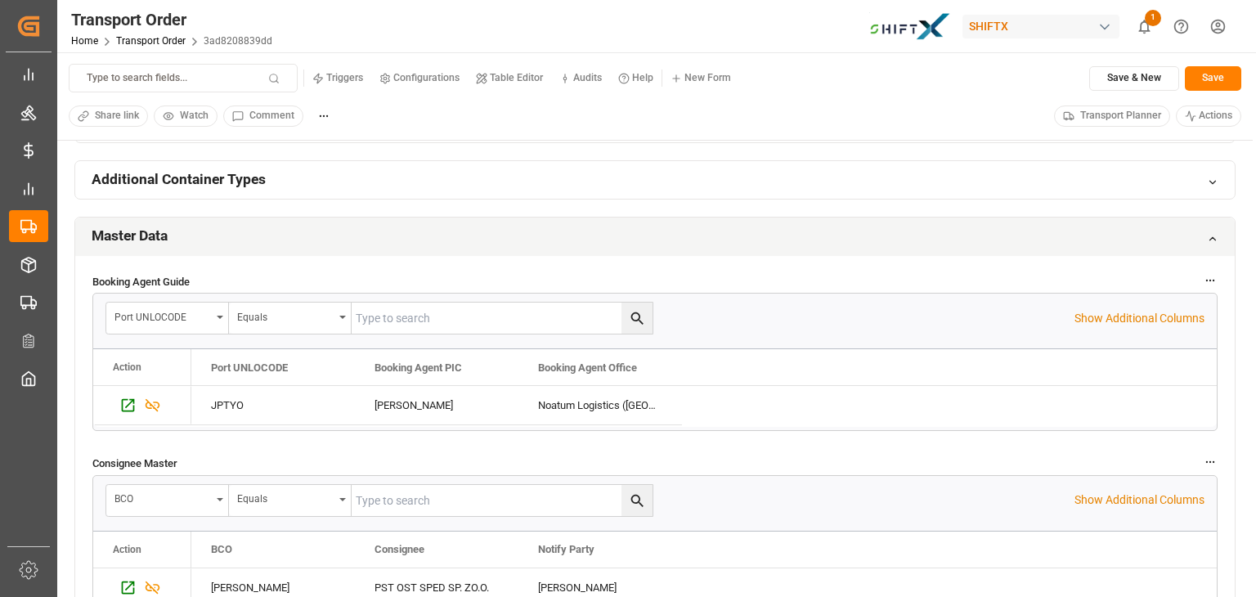
scroll to position [1256, 0]
click at [1213, 236] on icon at bounding box center [1211, 240] width 11 height 11
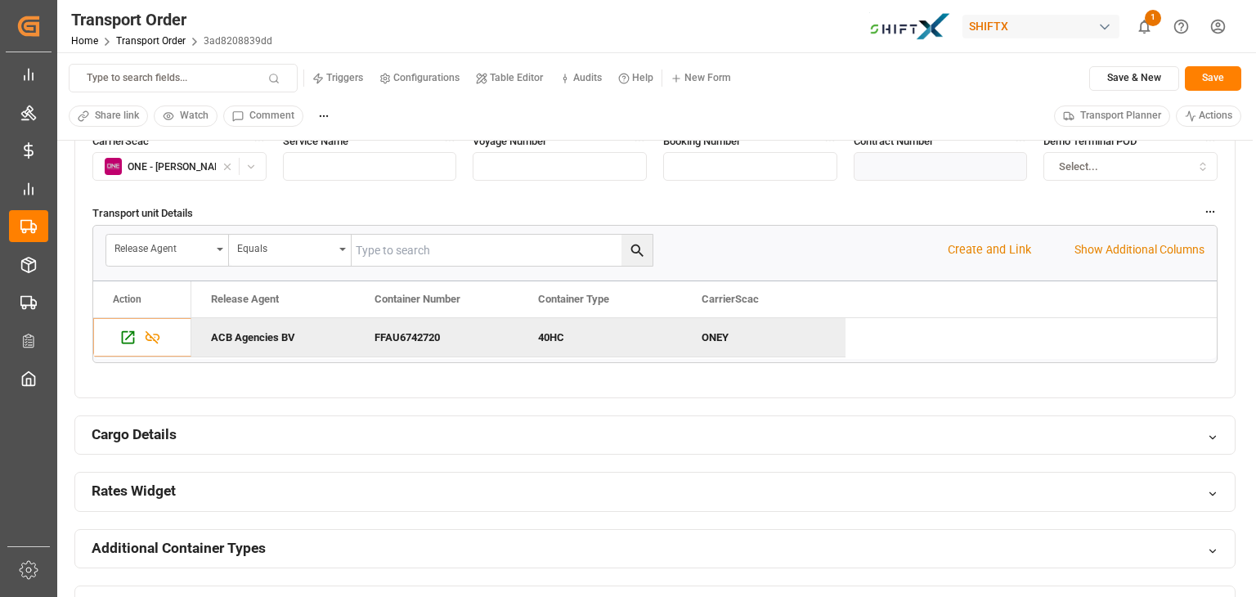
scroll to position [881, 0]
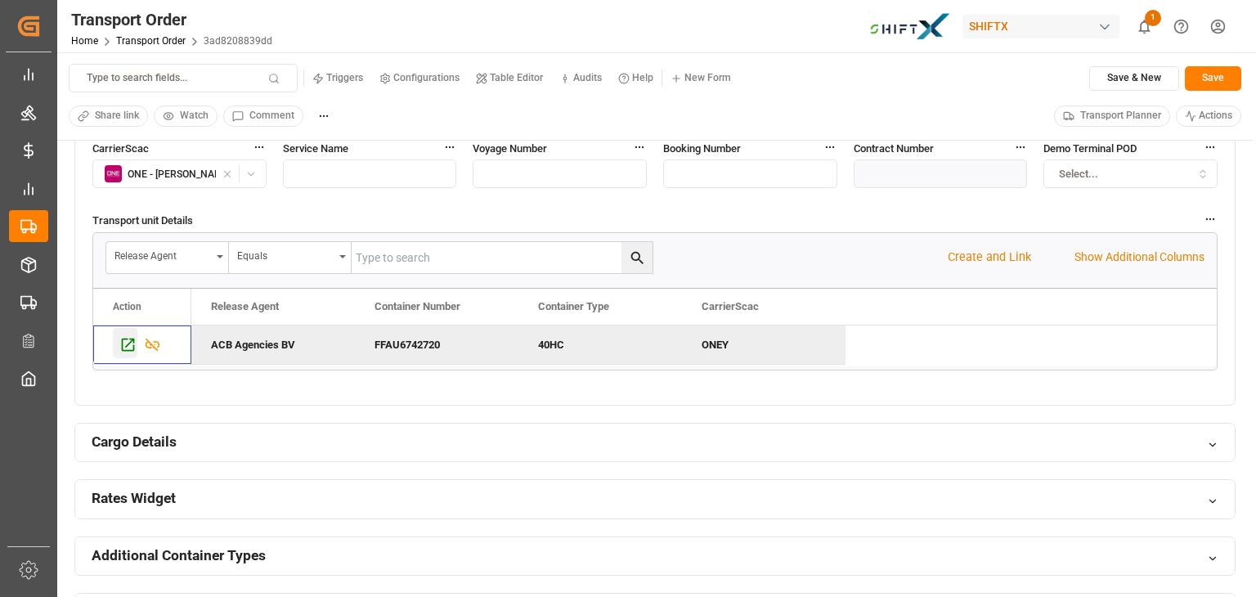
click at [130, 341] on icon "Press SPACE to deselect this row." at bounding box center [127, 344] width 17 height 17
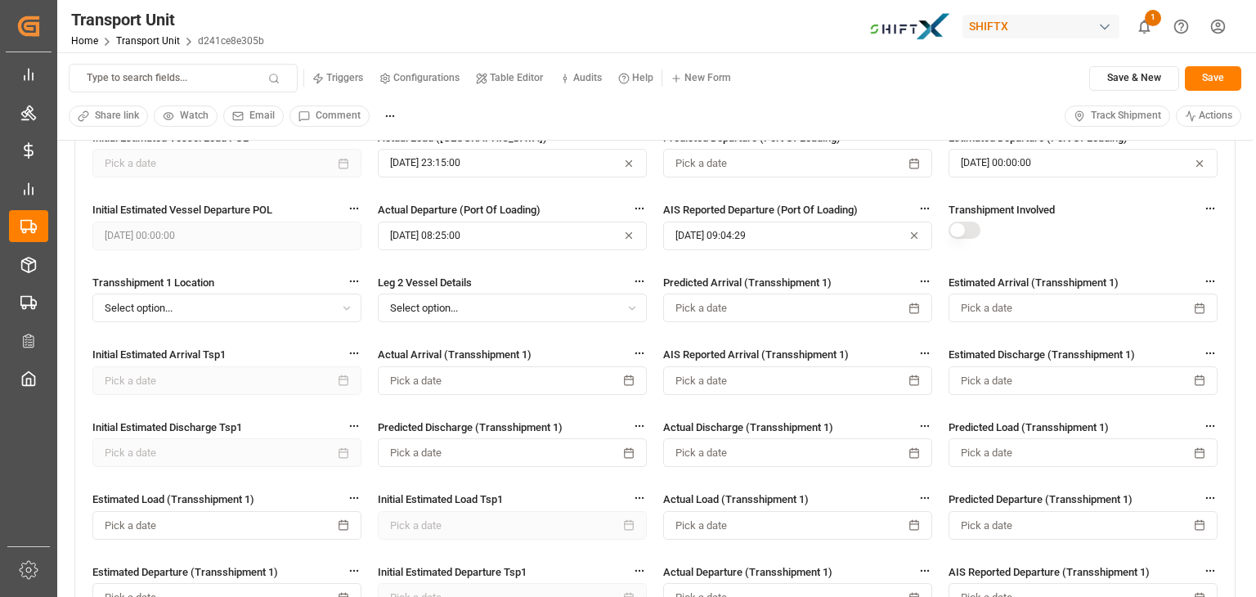
scroll to position [1635, 0]
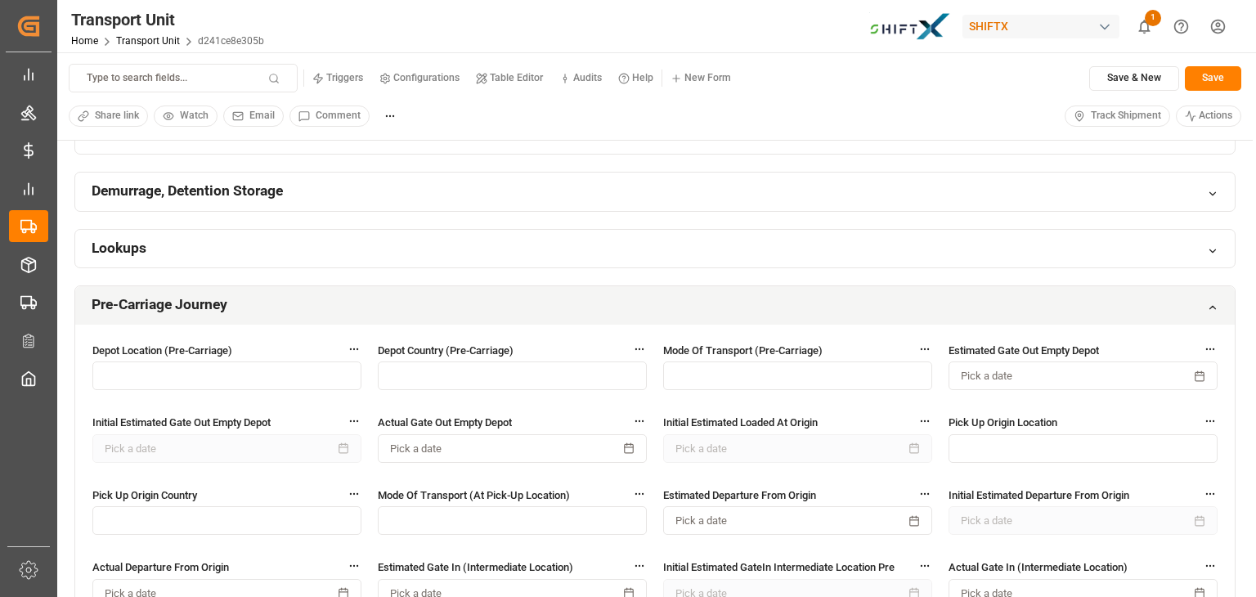
scroll to position [638, 0]
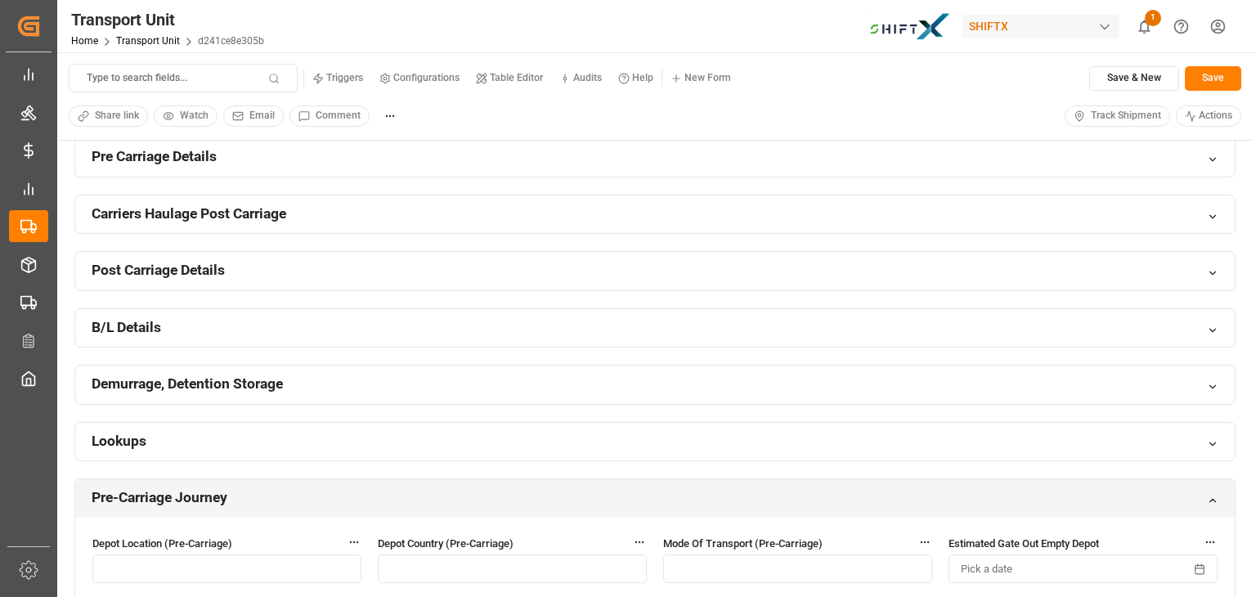
click at [1216, 495] on icon at bounding box center [1211, 500] width 11 height 11
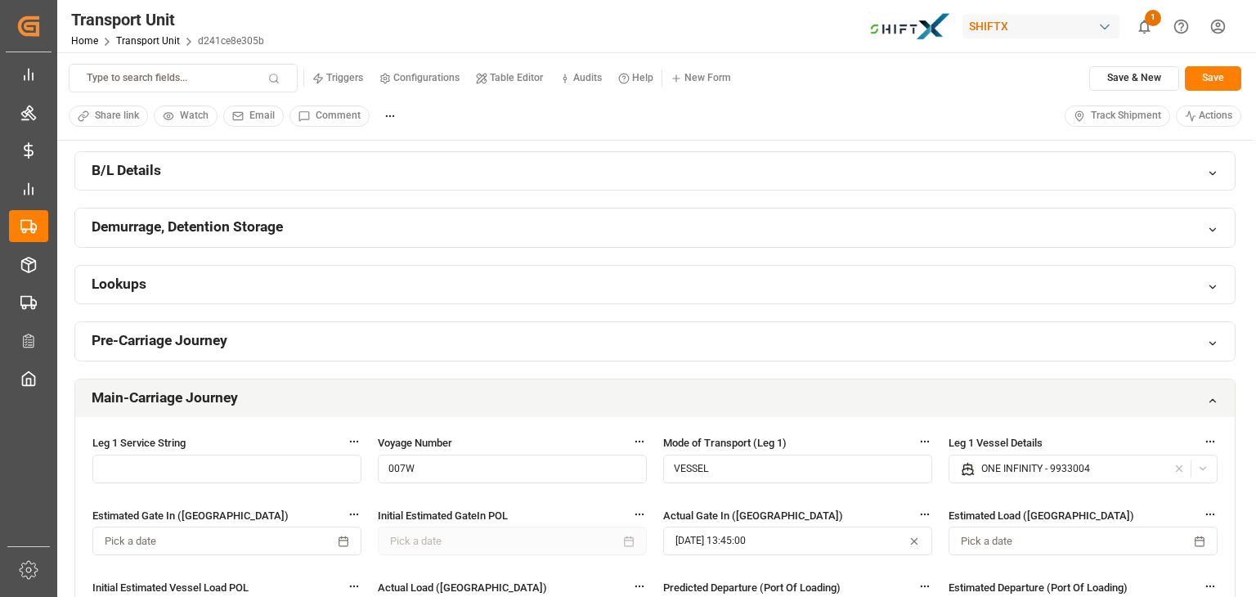
scroll to position [795, 0]
click at [1207, 395] on icon at bounding box center [1211, 400] width 11 height 11
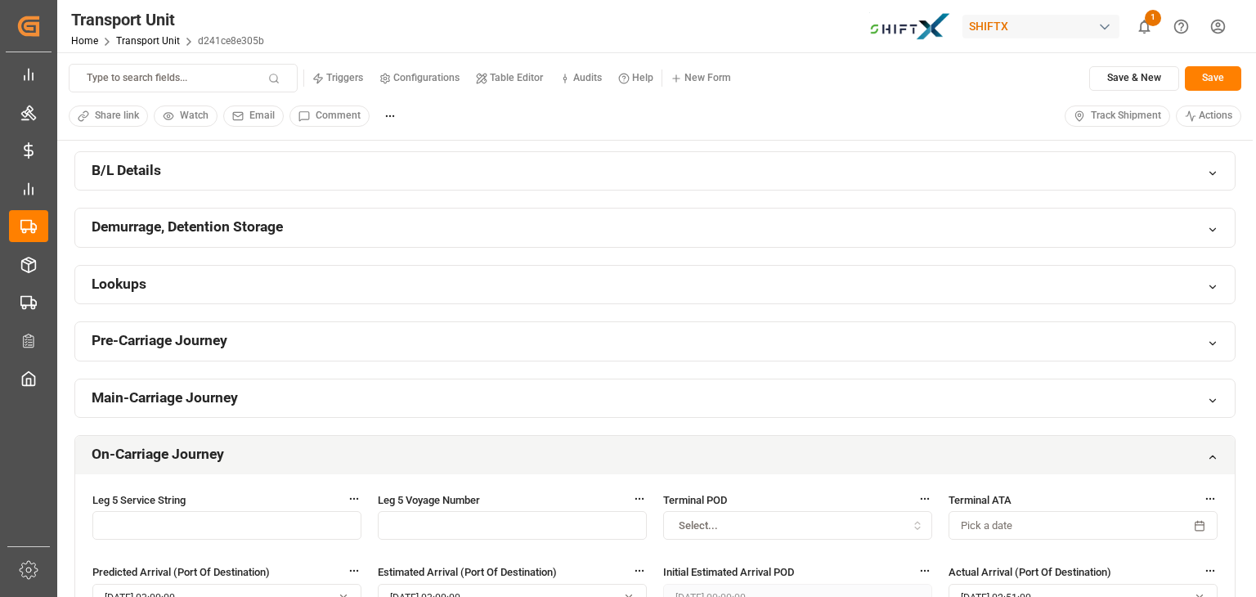
click at [1215, 451] on icon at bounding box center [1211, 456] width 11 height 11
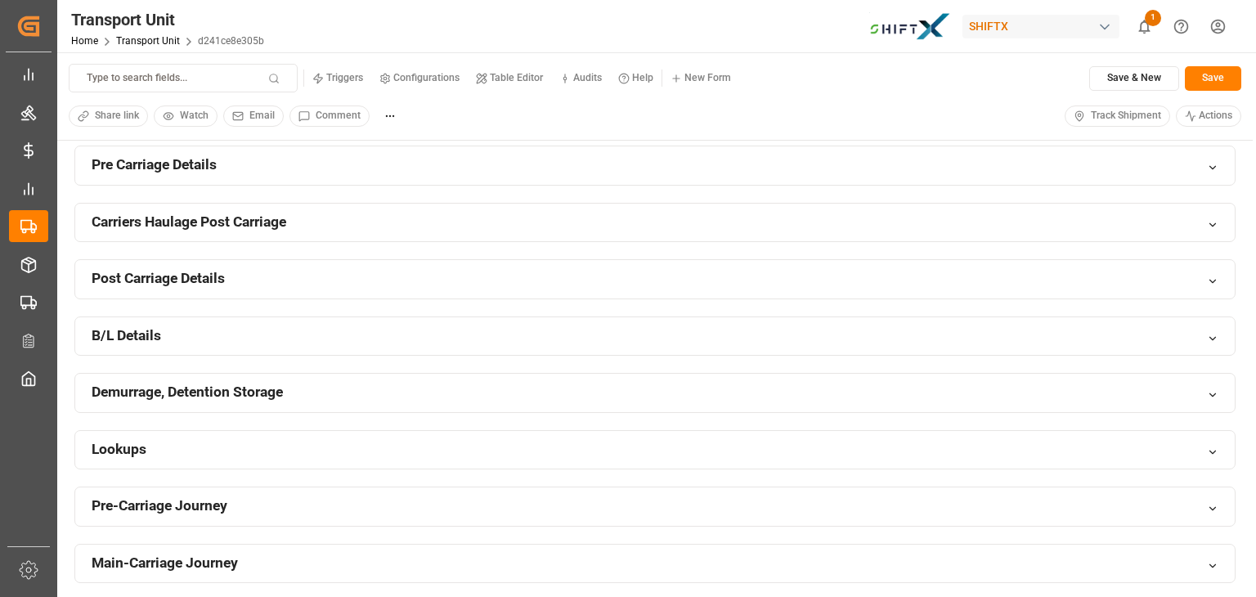
scroll to position [630, 0]
click at [1167, 455] on div "Lookups" at bounding box center [654, 449] width 1159 height 38
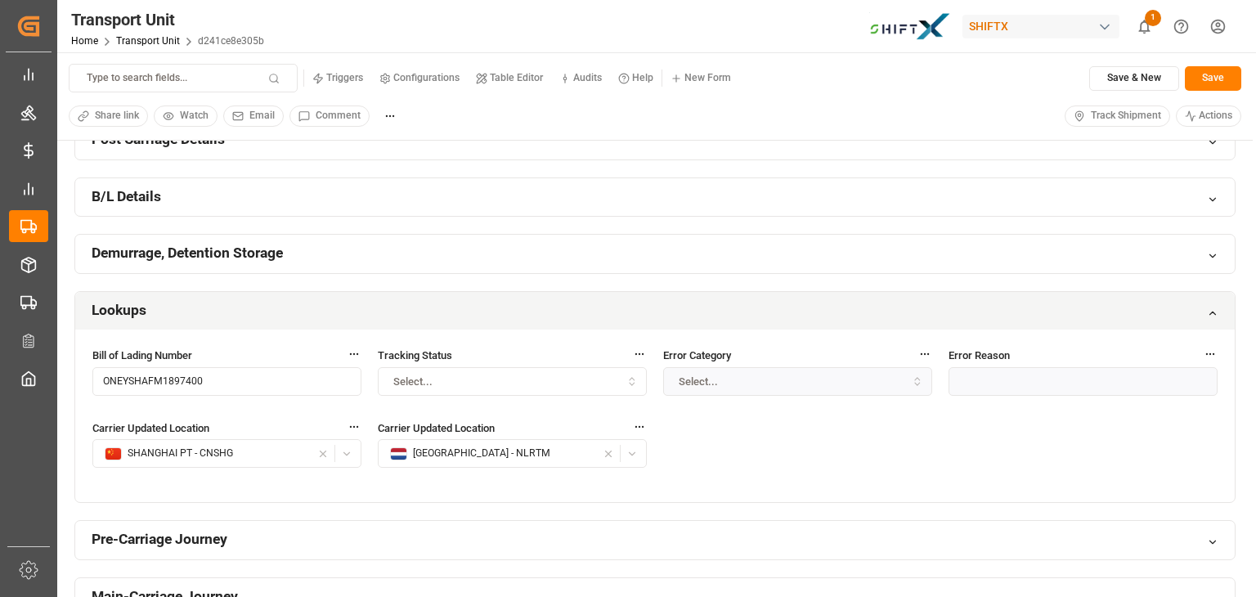
scroll to position [768, 0]
click at [1203, 302] on div "Lookups" at bounding box center [654, 311] width 1159 height 38
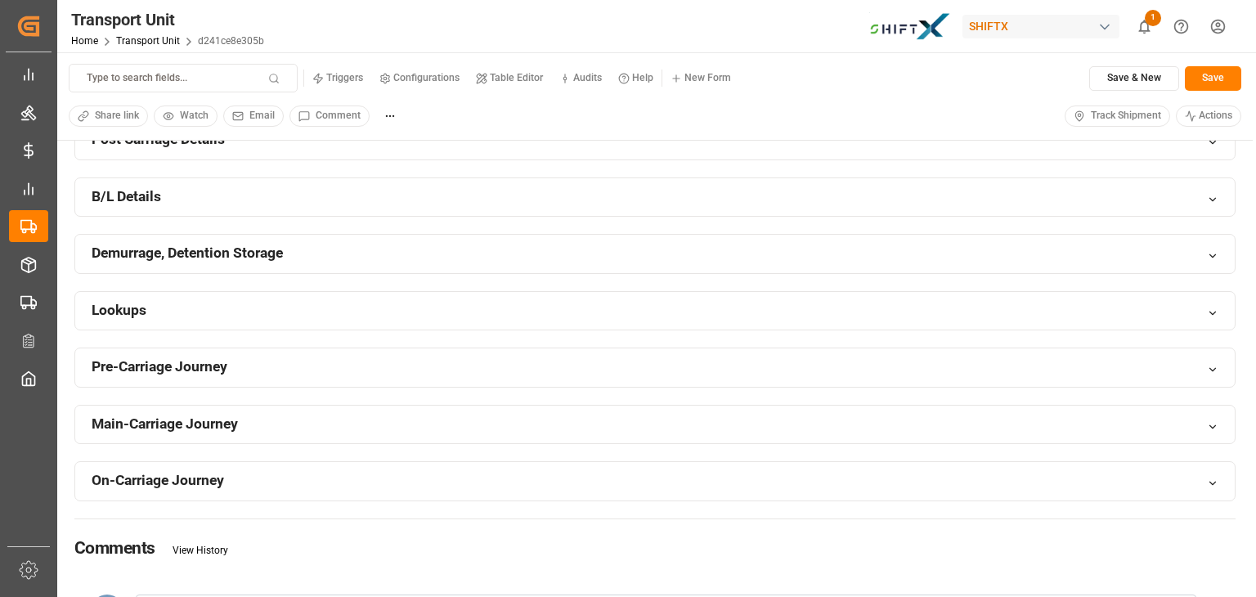
click at [1210, 250] on icon at bounding box center [1211, 255] width 11 height 11
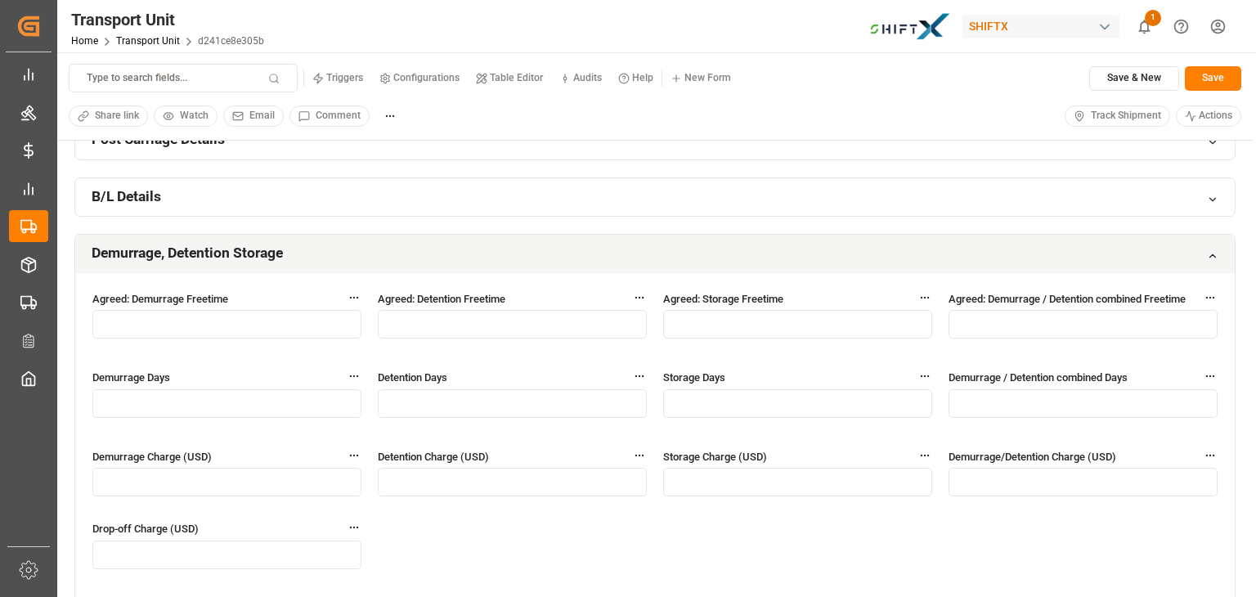
click at [1210, 250] on icon at bounding box center [1211, 255] width 11 height 11
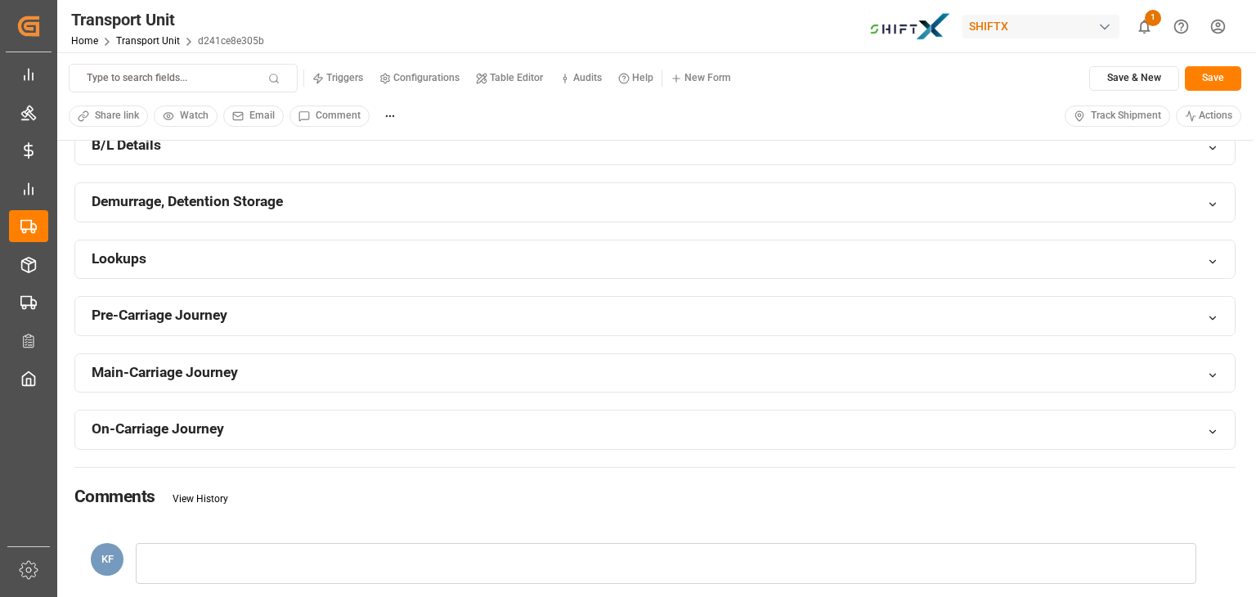
scroll to position [844, 0]
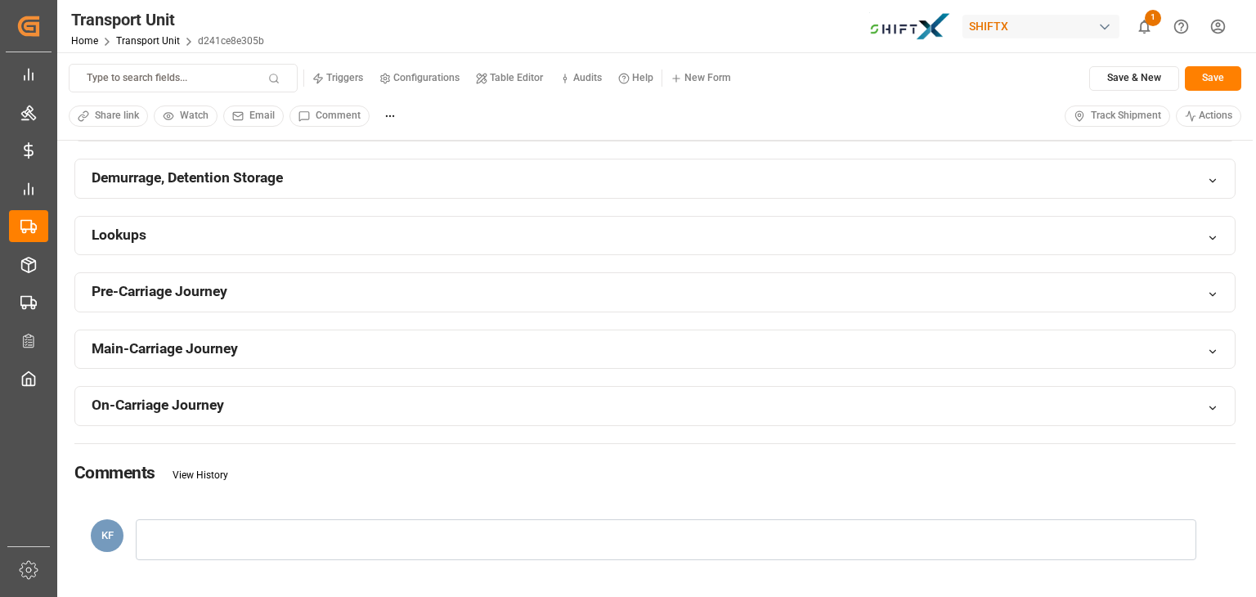
click at [875, 413] on div "On-Carriage Journey" at bounding box center [654, 406] width 1159 height 38
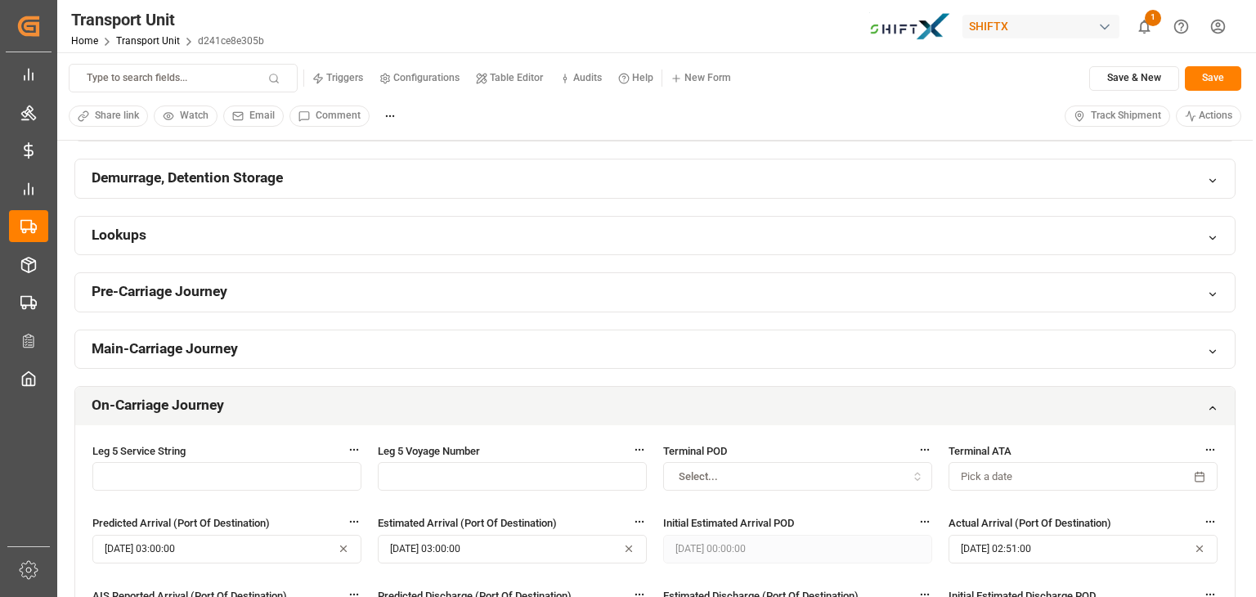
click at [875, 413] on div "On-Carriage Journey" at bounding box center [654, 406] width 1159 height 38
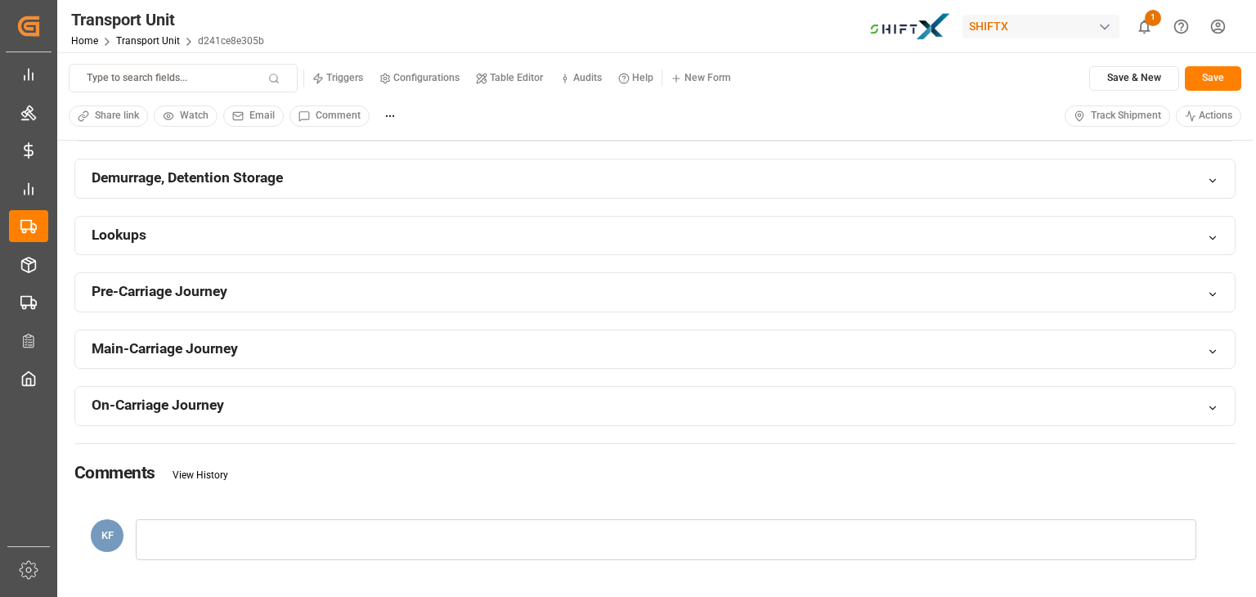
click at [875, 413] on div "On-Carriage Journey" at bounding box center [654, 406] width 1159 height 38
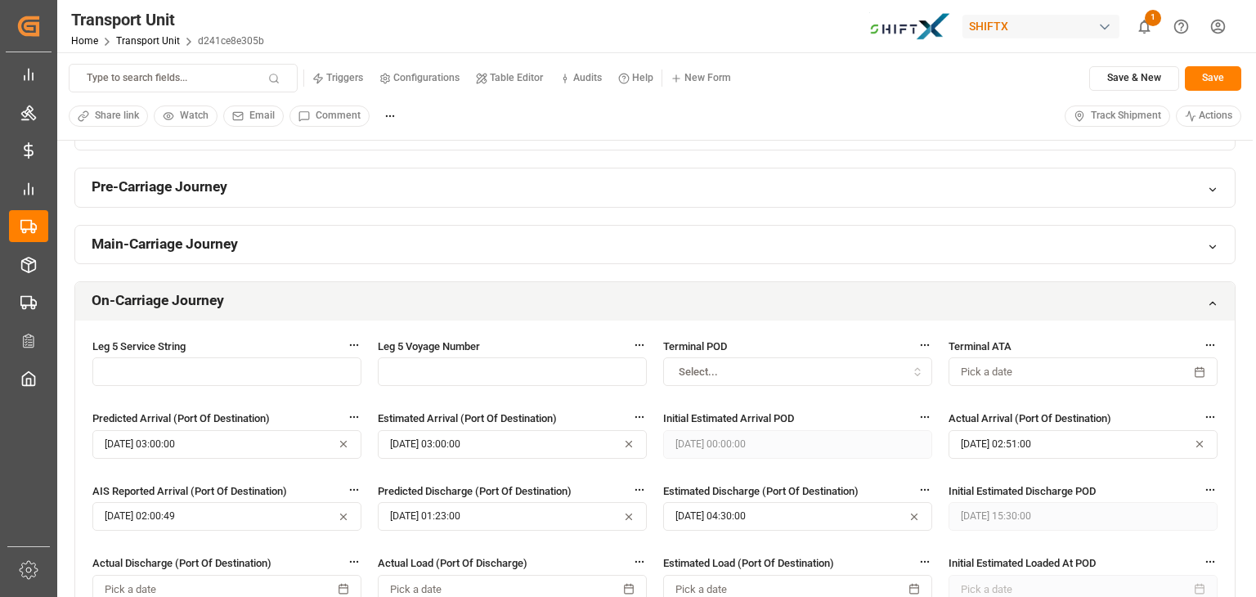
scroll to position [947, 0]
click at [1205, 295] on div "On-Carriage Journey" at bounding box center [654, 302] width 1159 height 38
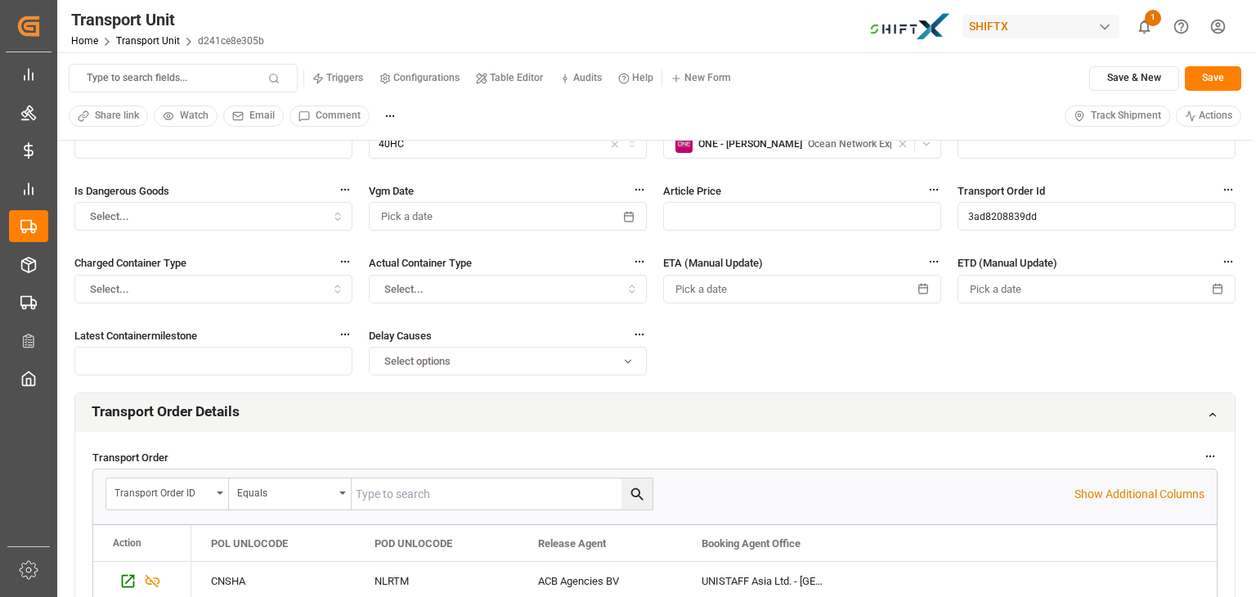
scroll to position [0, 0]
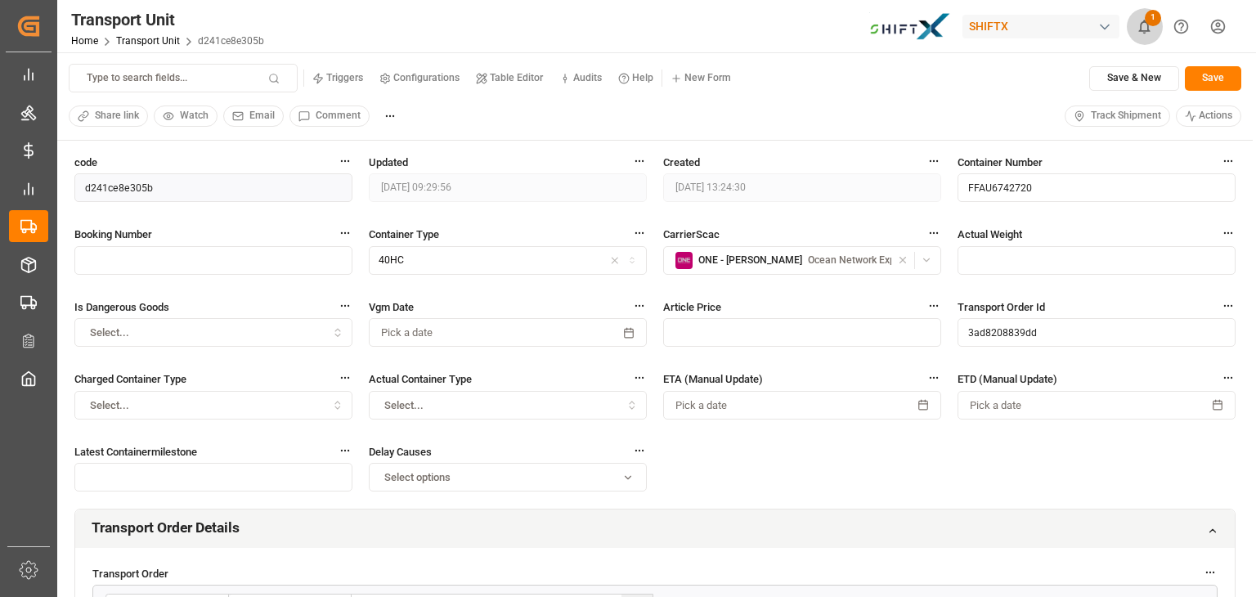
click at [1141, 25] on icon "show 1 new notifications" at bounding box center [1144, 27] width 11 height 14
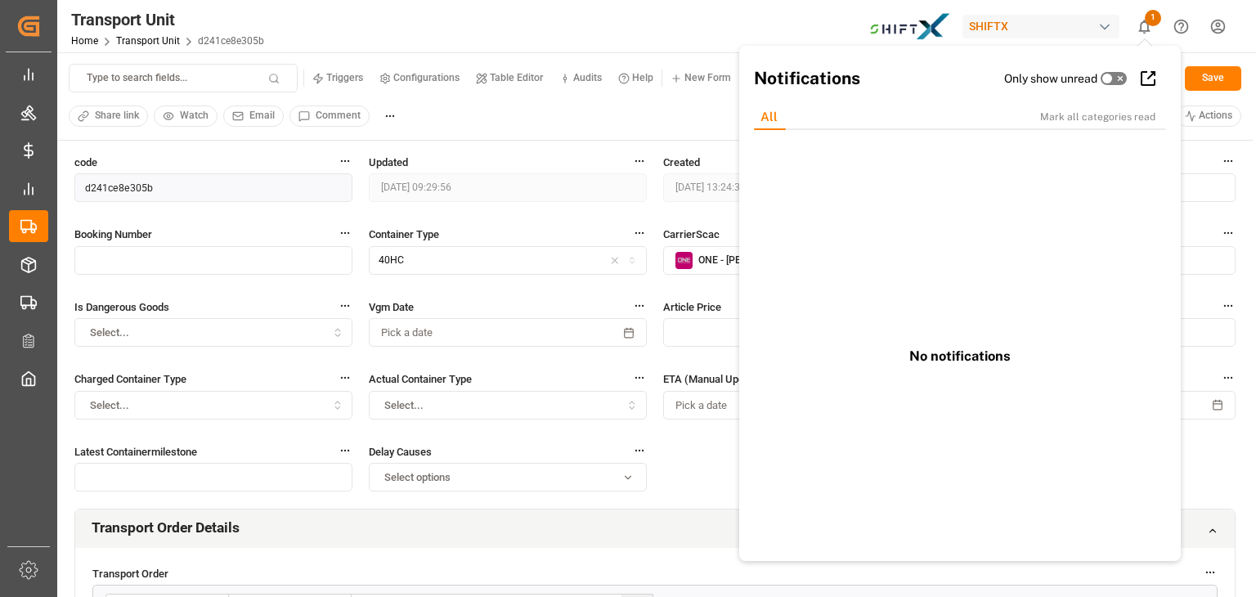
click at [1144, 25] on icon "show 1 new notifications" at bounding box center [1143, 26] width 17 height 17
